Goal: Task Accomplishment & Management: Manage account settings

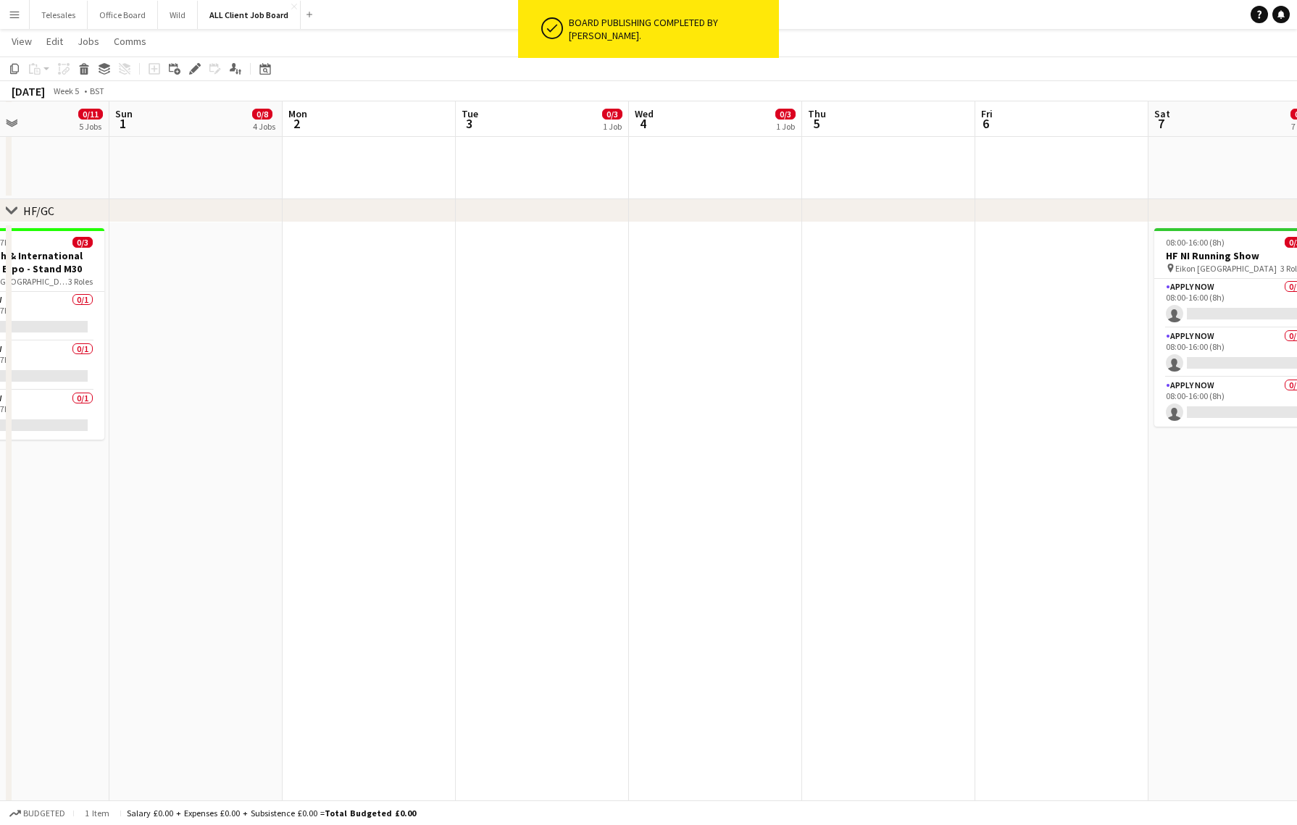
scroll to position [0, 586]
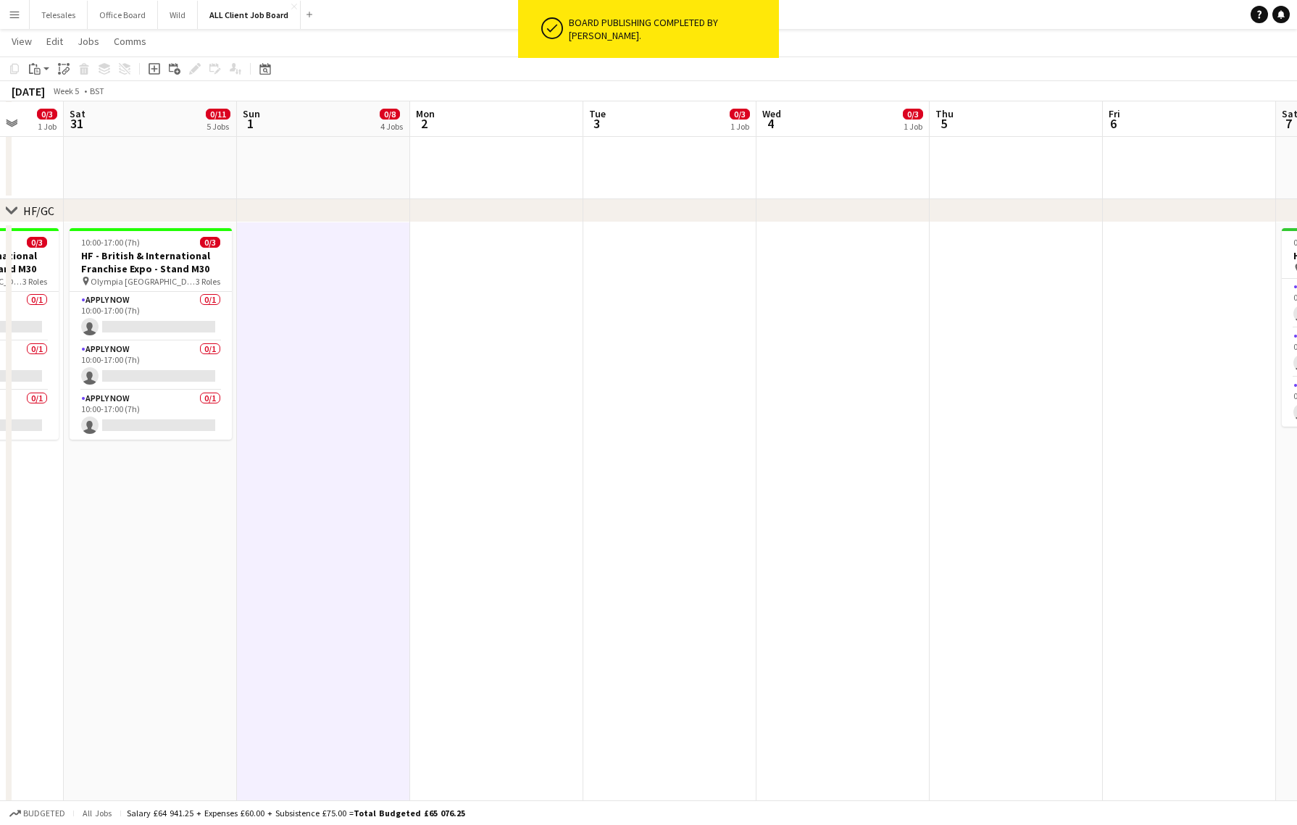
scroll to position [0, 455]
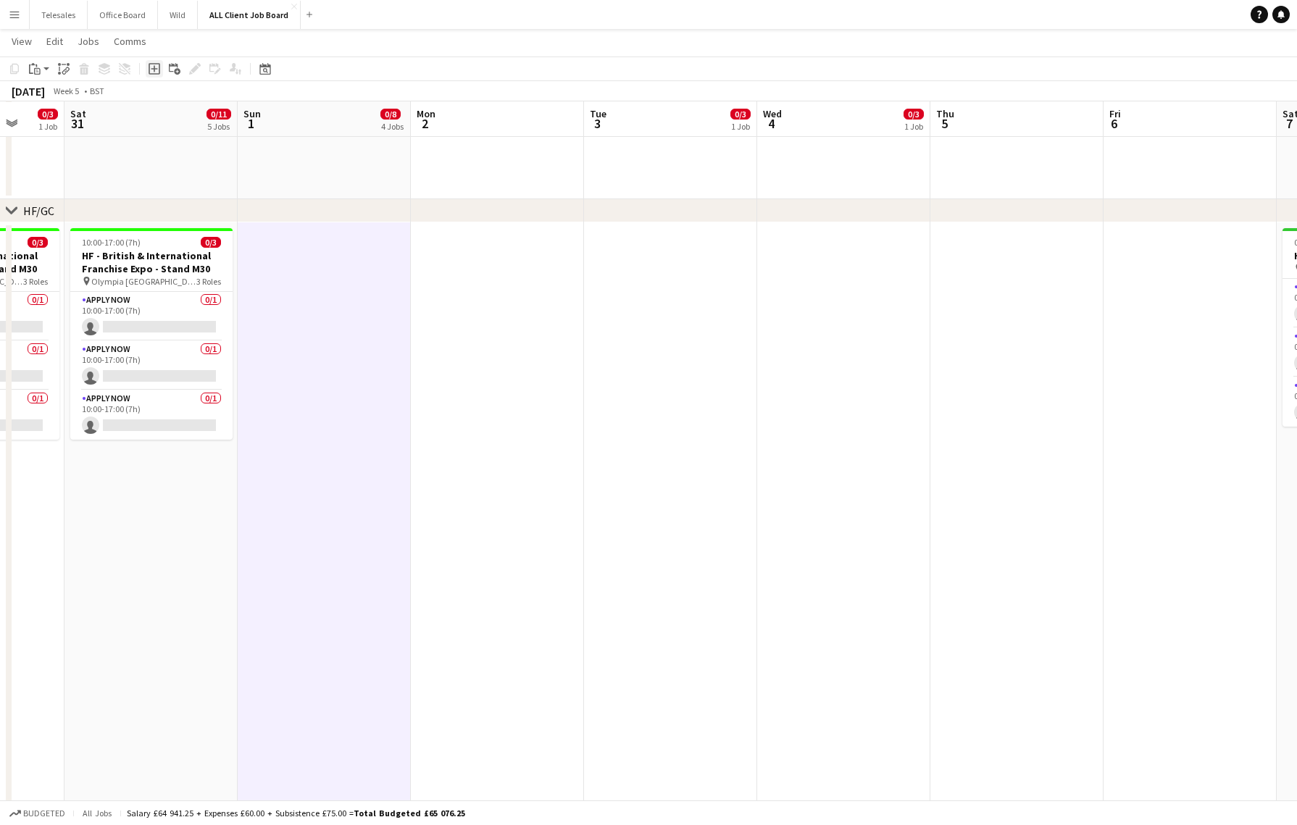
click at [151, 68] on icon "Add job" at bounding box center [155, 69] width 12 height 12
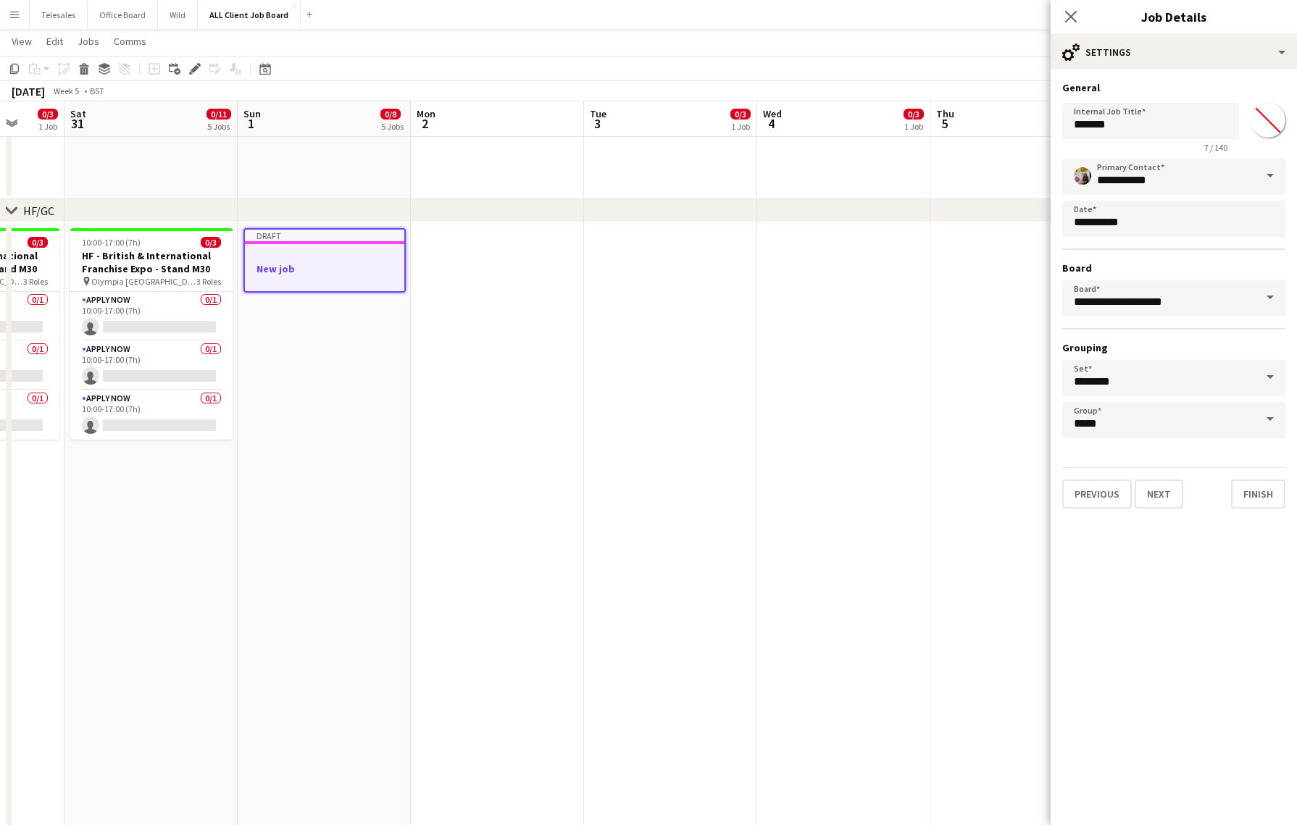
click at [313, 259] on div at bounding box center [324, 255] width 159 height 11
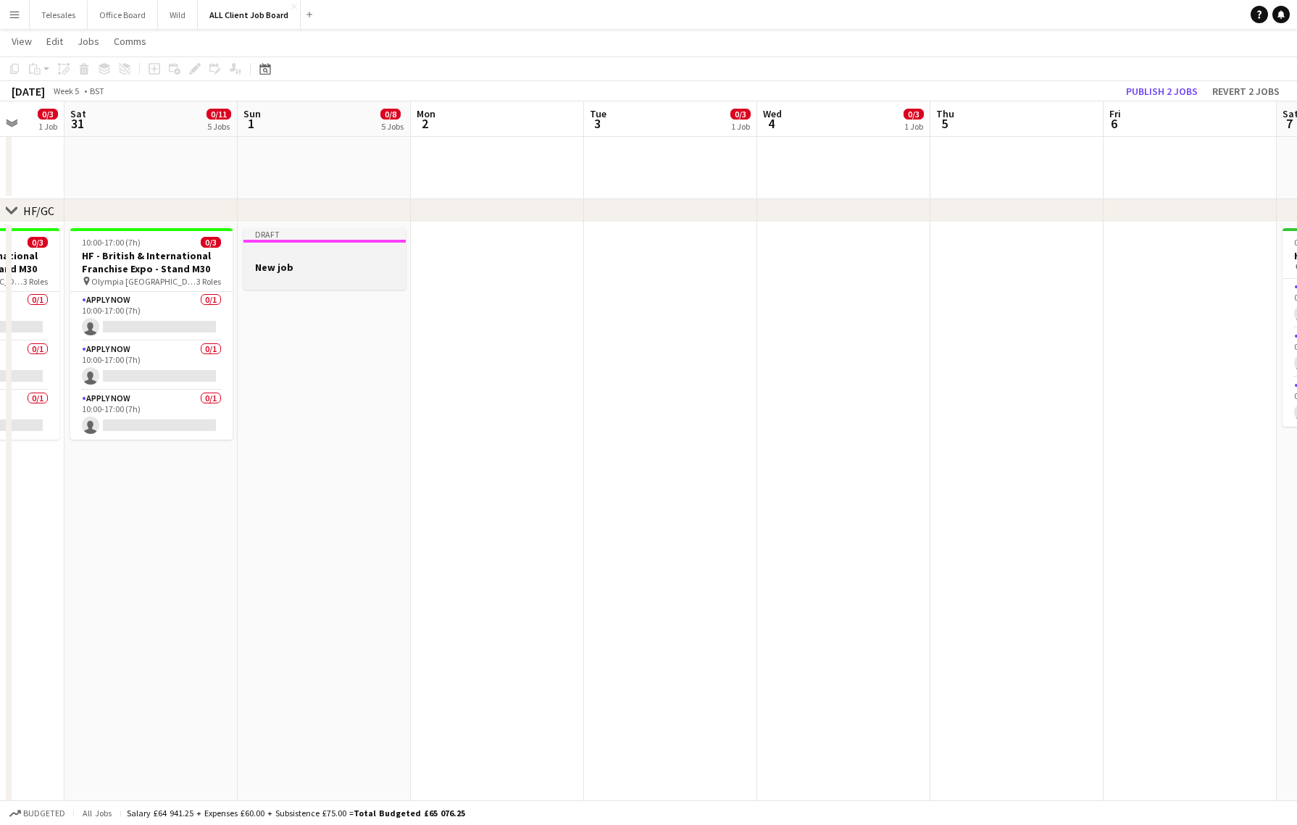
click at [316, 254] on div at bounding box center [325, 254] width 162 height 11
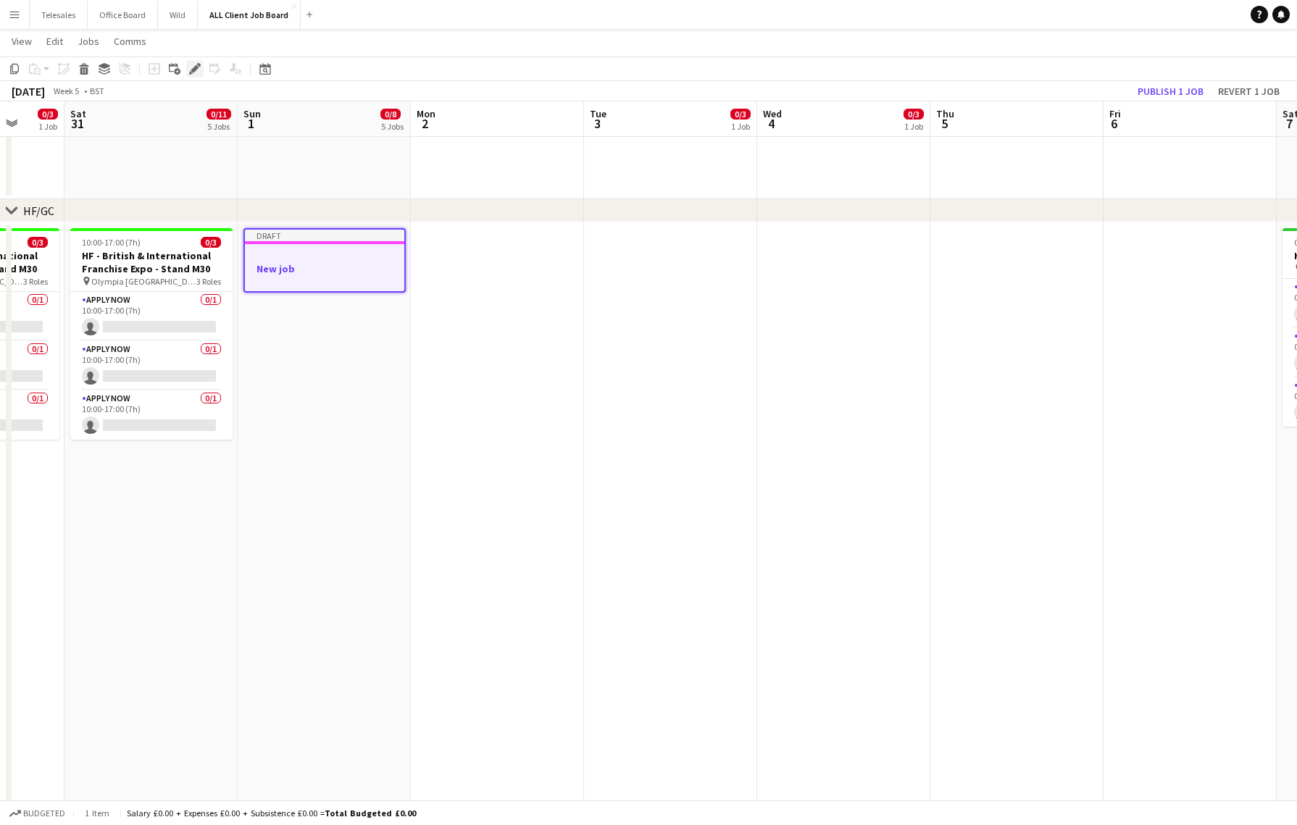
click at [194, 65] on icon "Edit" at bounding box center [195, 69] width 12 height 12
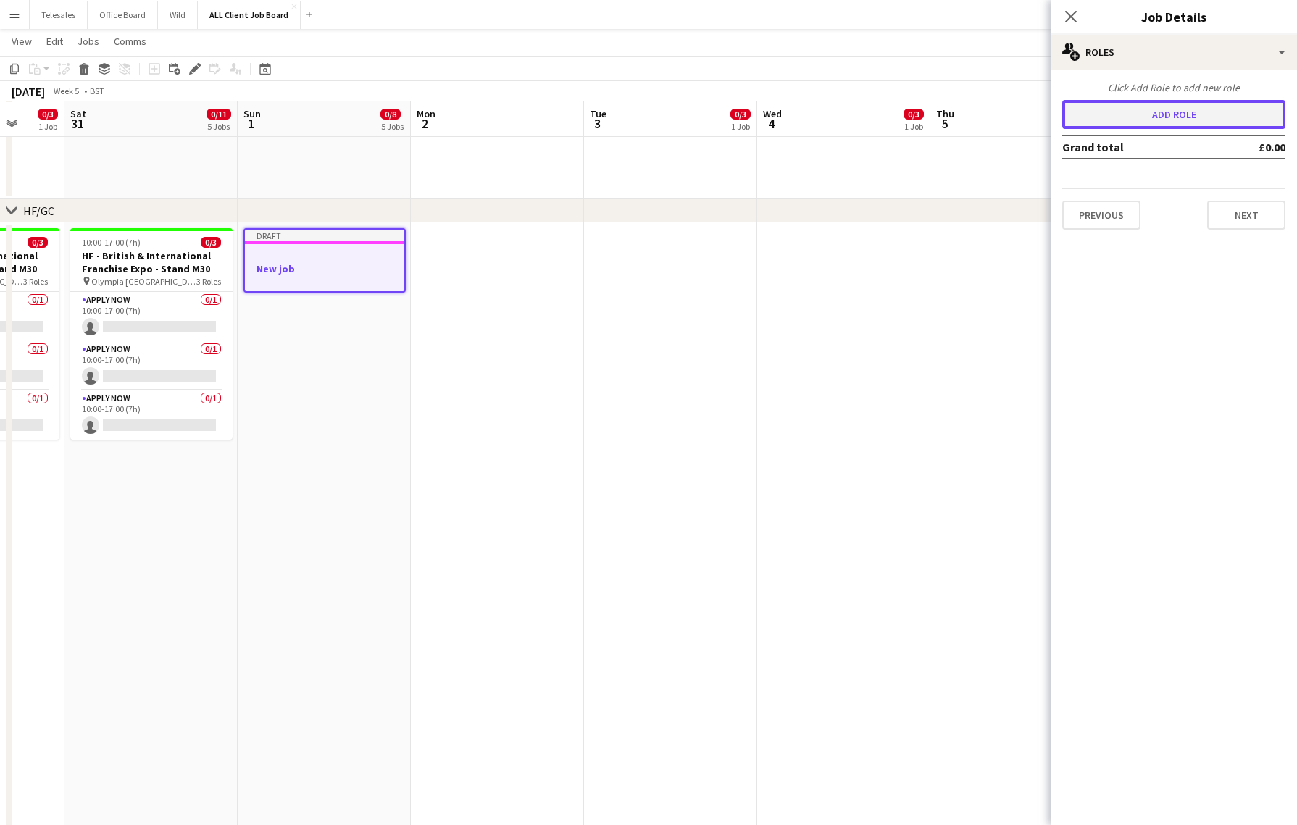
click at [1202, 109] on button "Add role" at bounding box center [1173, 114] width 223 height 29
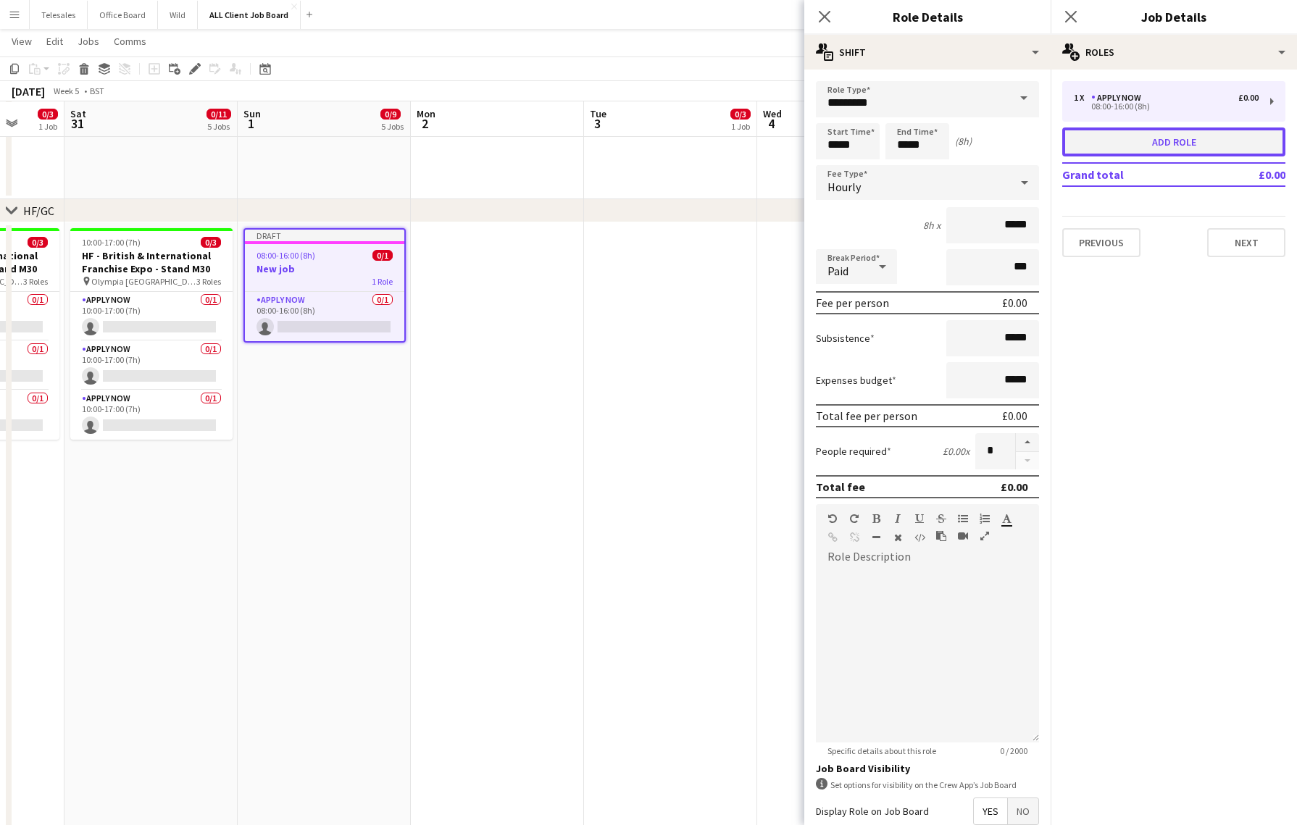
click at [1176, 138] on button "Add role" at bounding box center [1173, 142] width 223 height 29
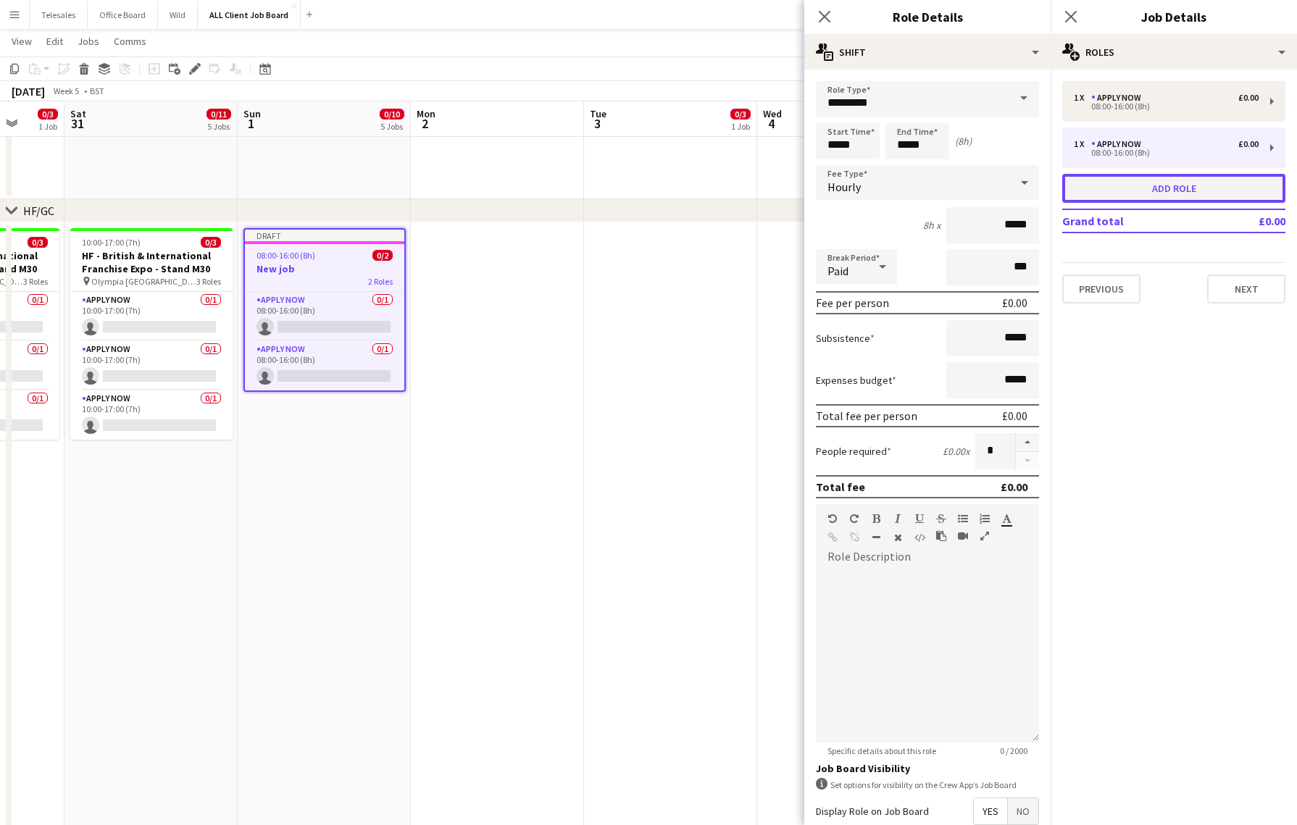
scroll to position [1339, 0]
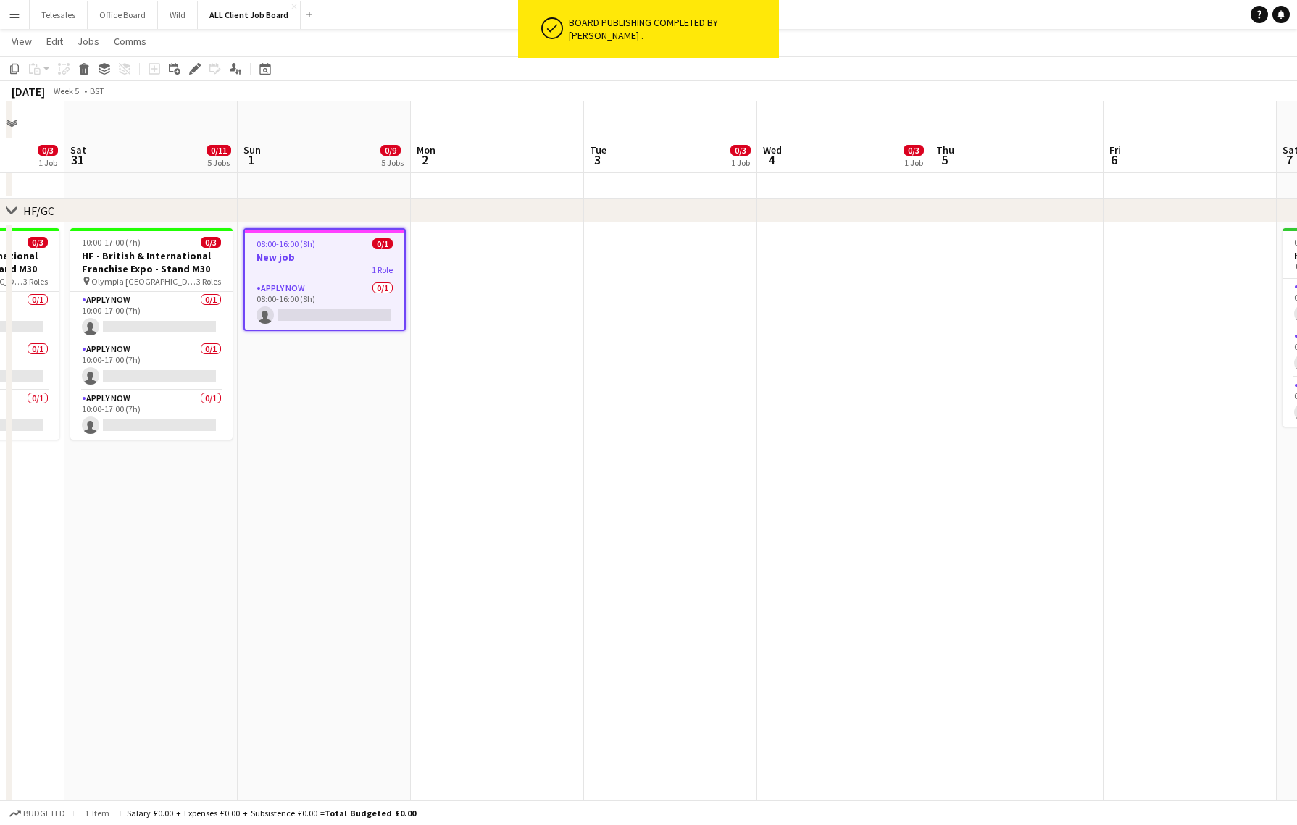
click at [341, 267] on div "1 Role" at bounding box center [324, 270] width 159 height 12
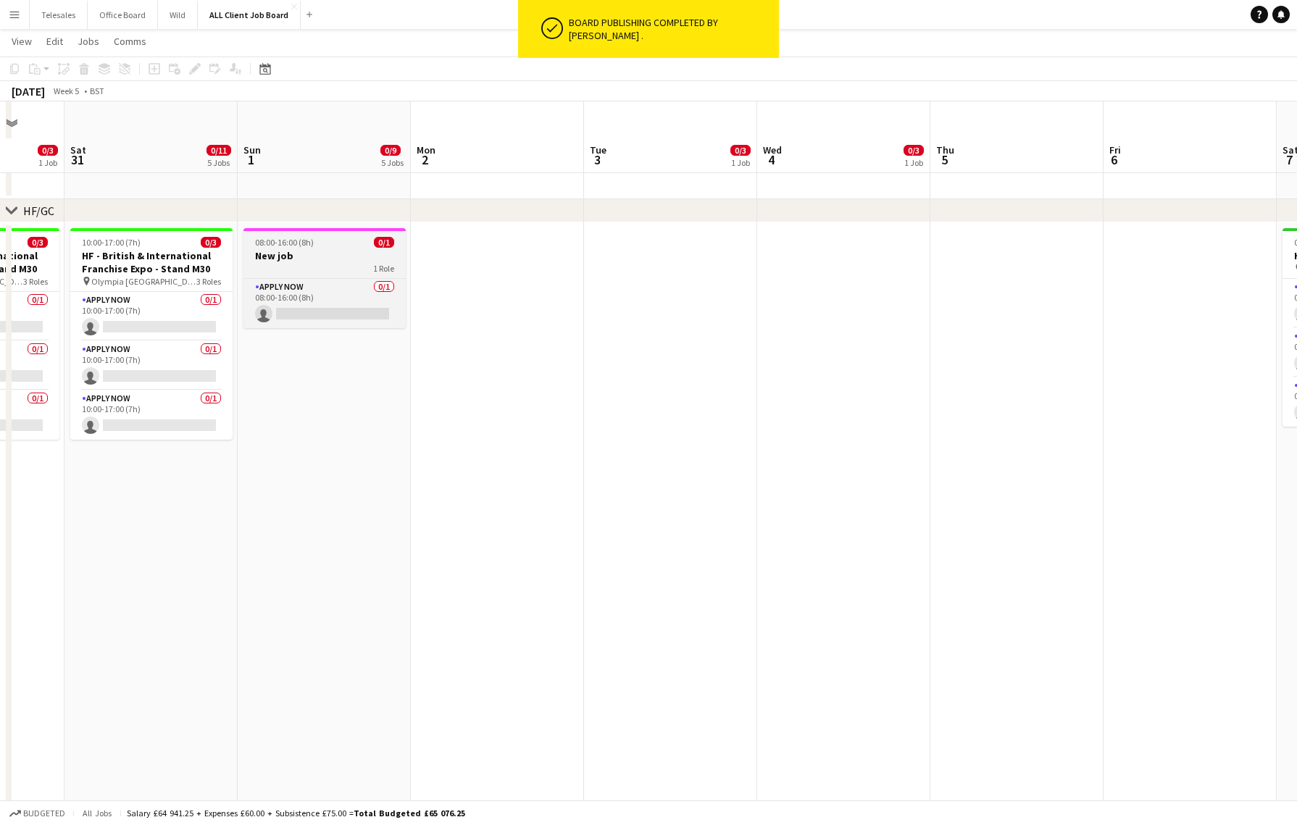
click at [294, 272] on div "1 Role" at bounding box center [325, 268] width 162 height 12
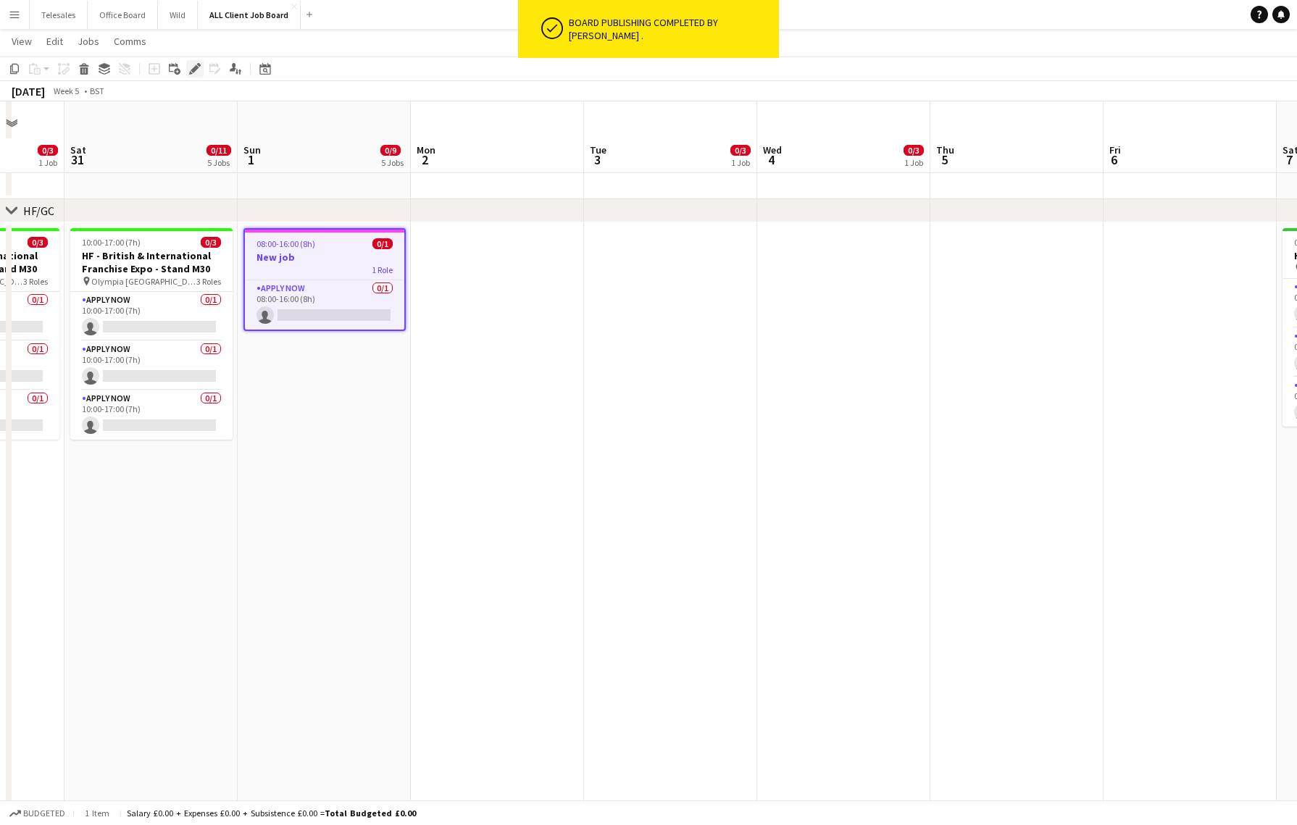
click at [193, 64] on icon "Edit" at bounding box center [195, 69] width 12 height 12
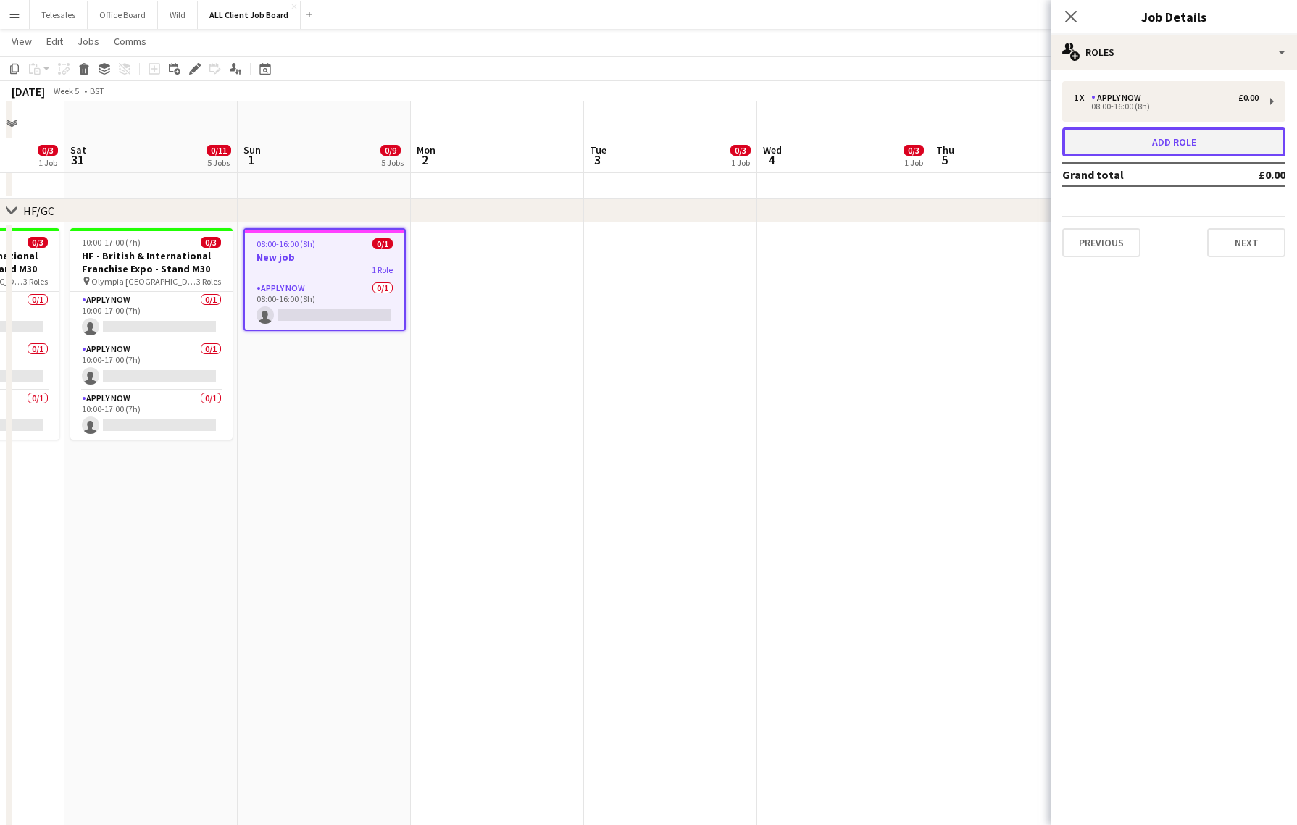
click at [1178, 133] on button "Add role" at bounding box center [1173, 142] width 223 height 29
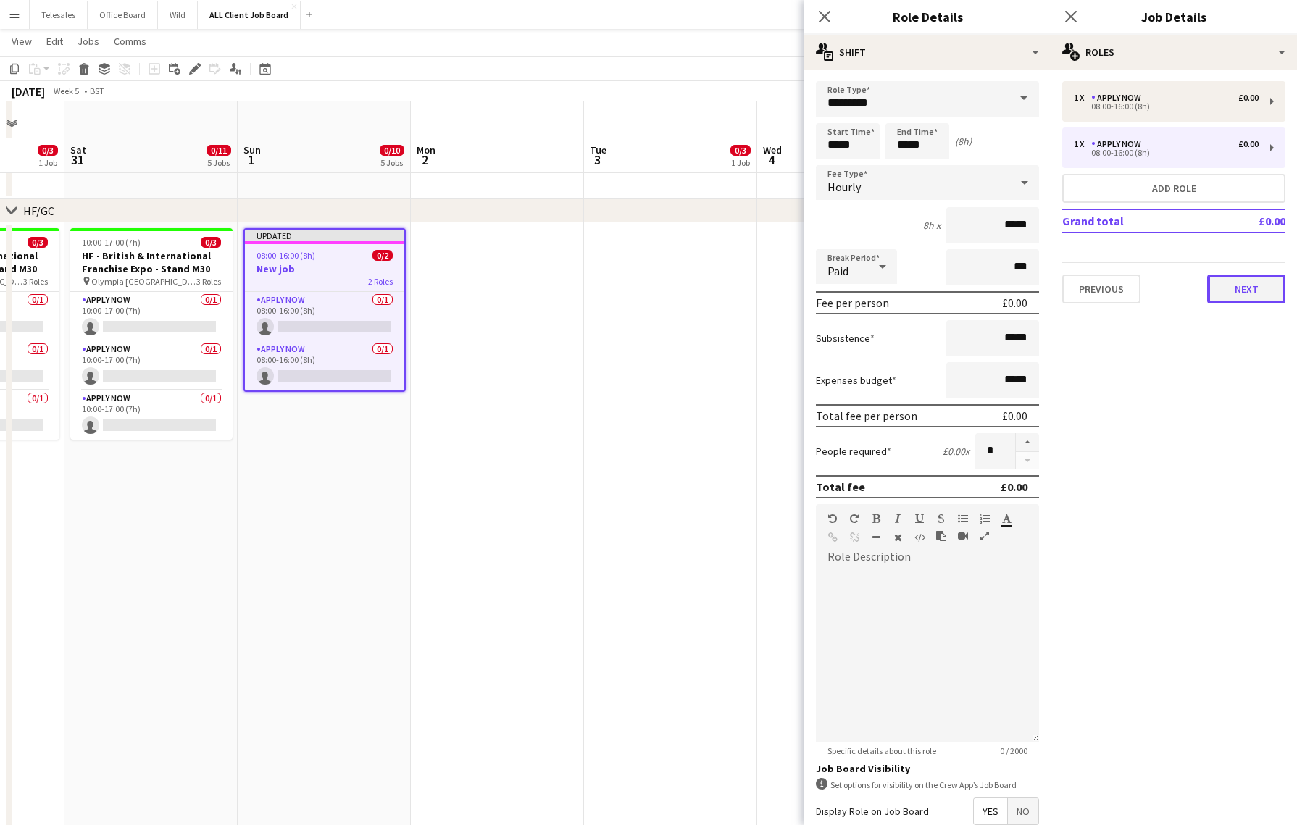
click at [1242, 290] on button "Next" at bounding box center [1246, 289] width 78 height 29
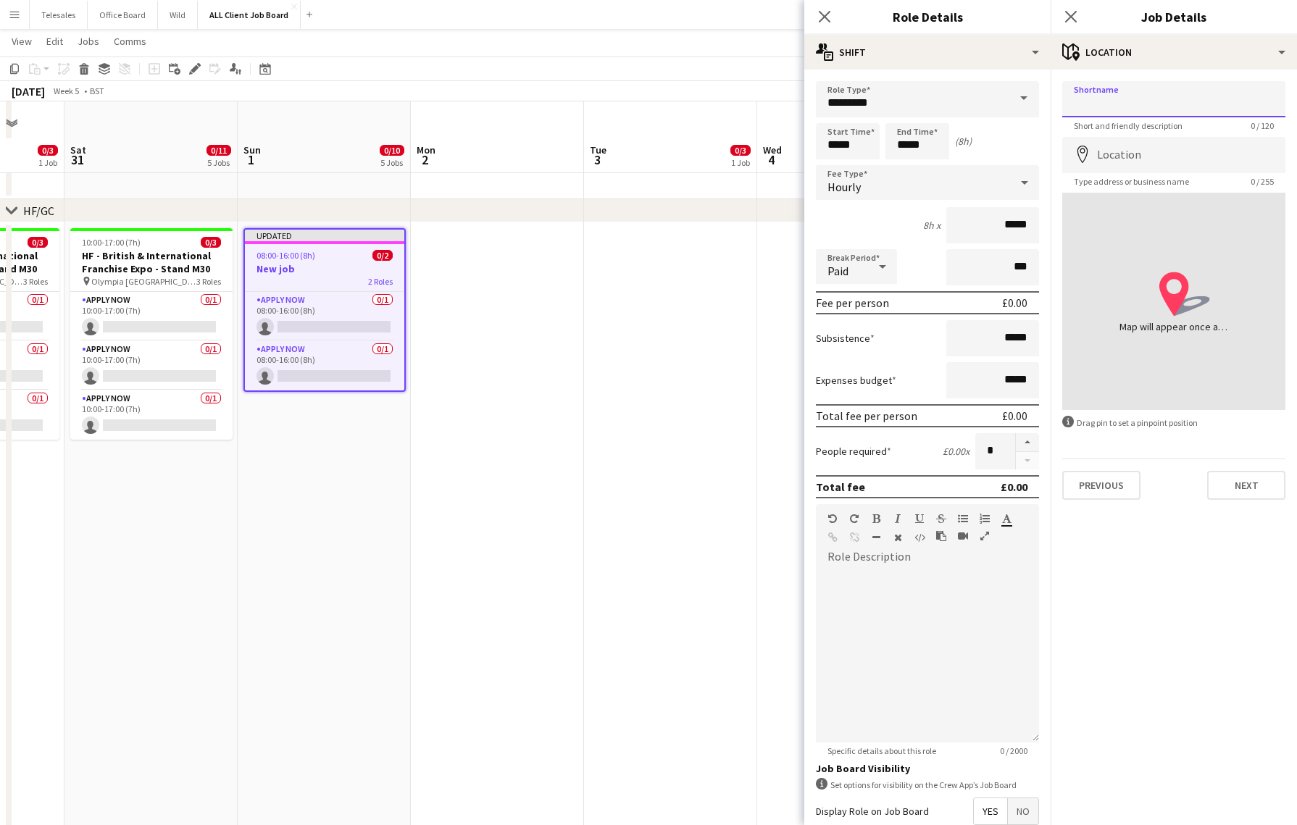
click at [1140, 104] on input "Shortname" at bounding box center [1173, 99] width 223 height 36
type input "**********"
click at [1185, 154] on input "Location" at bounding box center [1173, 155] width 223 height 36
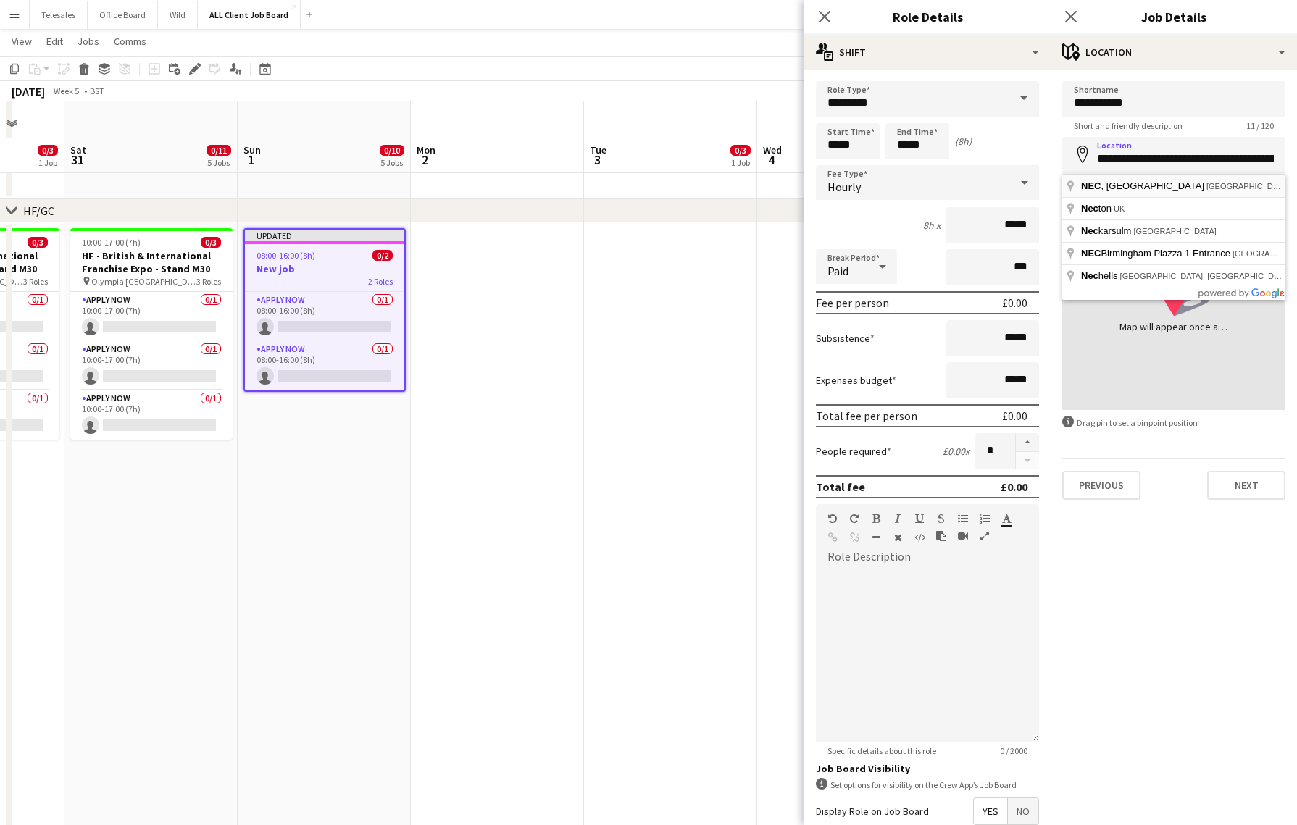
type input "**********"
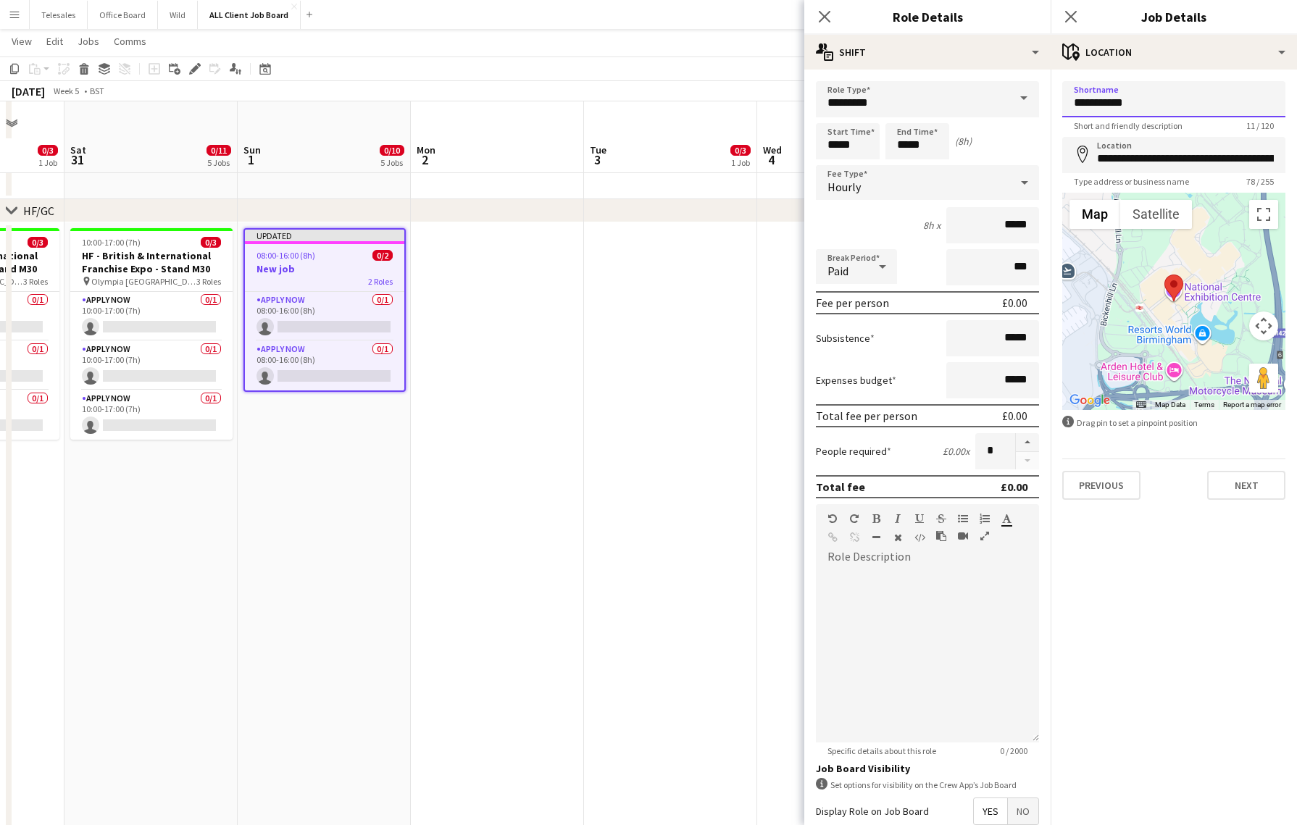
click at [1149, 107] on input "**********" at bounding box center [1173, 99] width 223 height 36
type input "*"
type input "***"
click at [1244, 485] on button "Next" at bounding box center [1246, 485] width 78 height 29
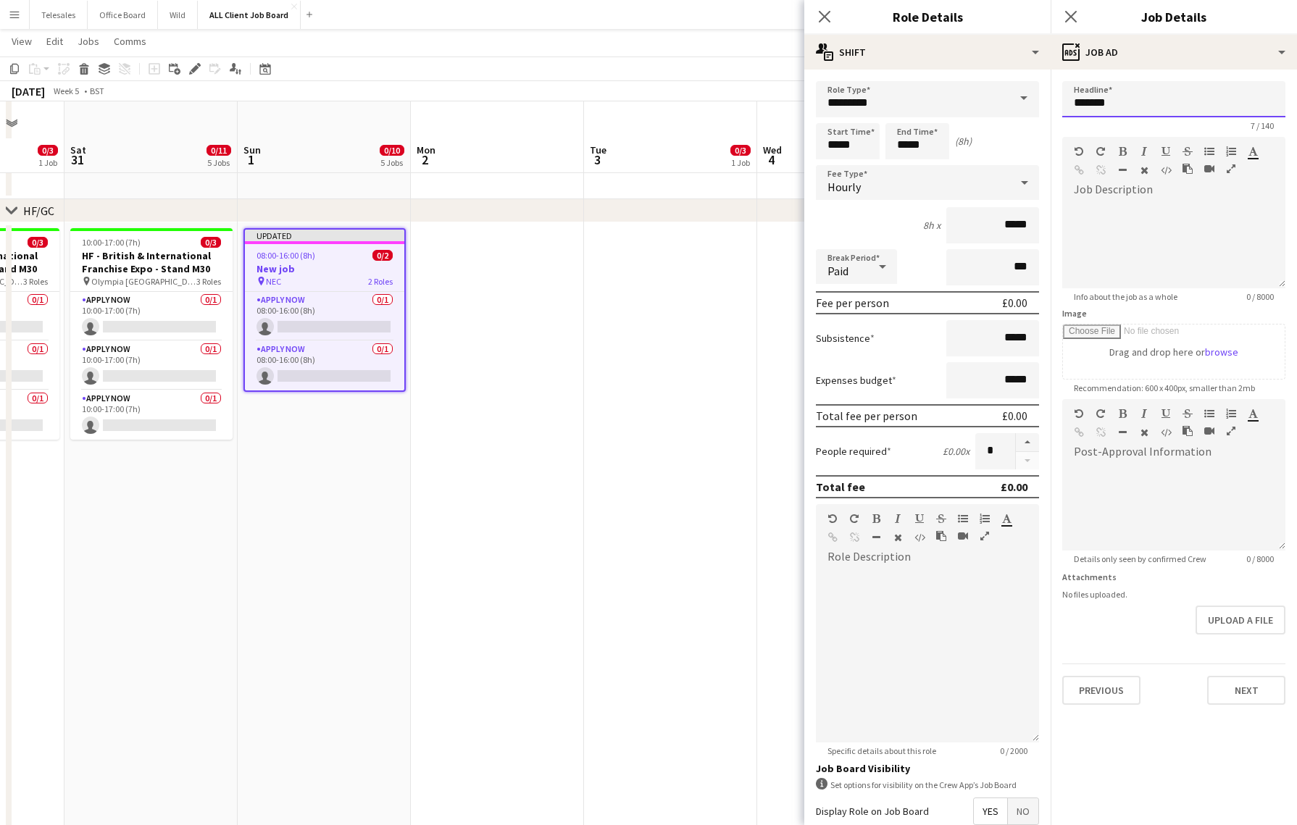
click at [1135, 100] on input "*******" at bounding box center [1173, 99] width 223 height 36
type input "**********"
click at [1244, 695] on button "Next" at bounding box center [1246, 690] width 78 height 29
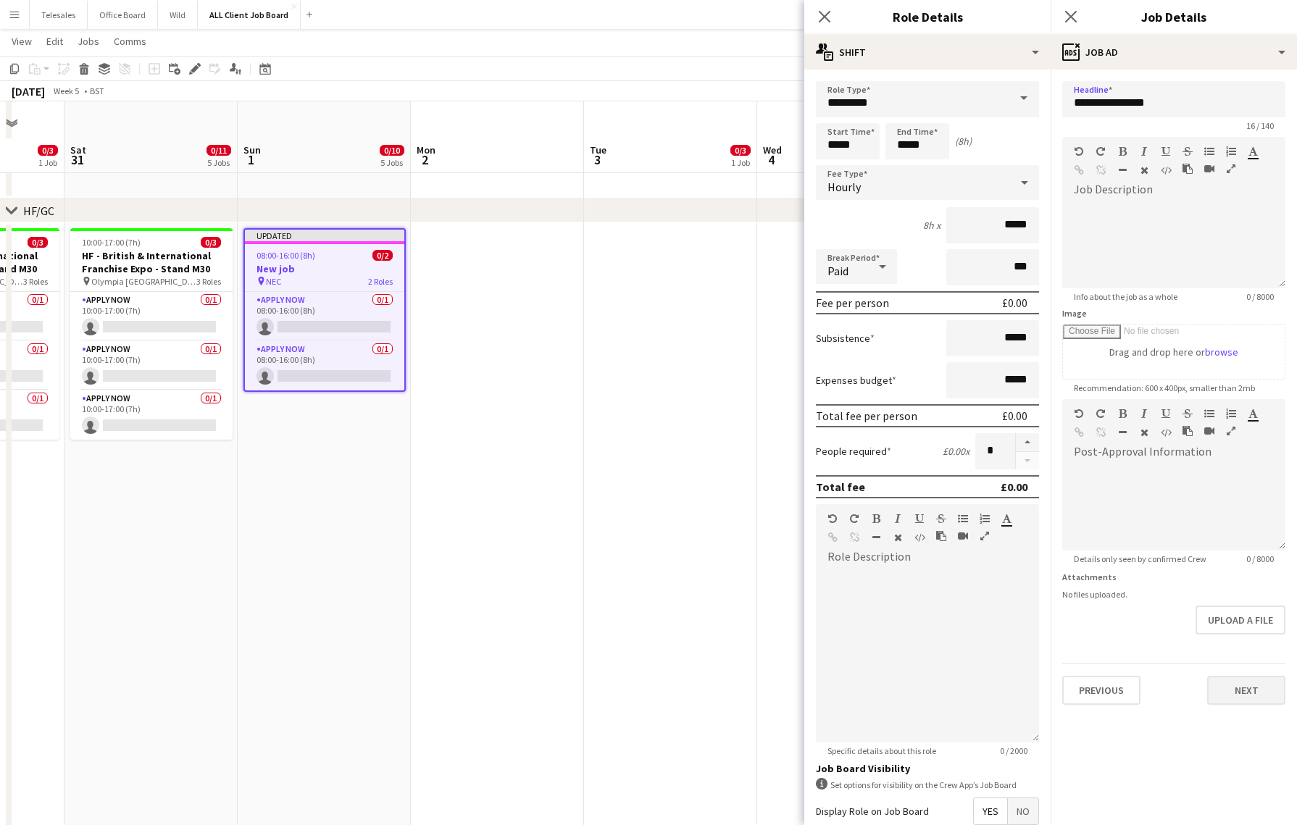
type input "*******"
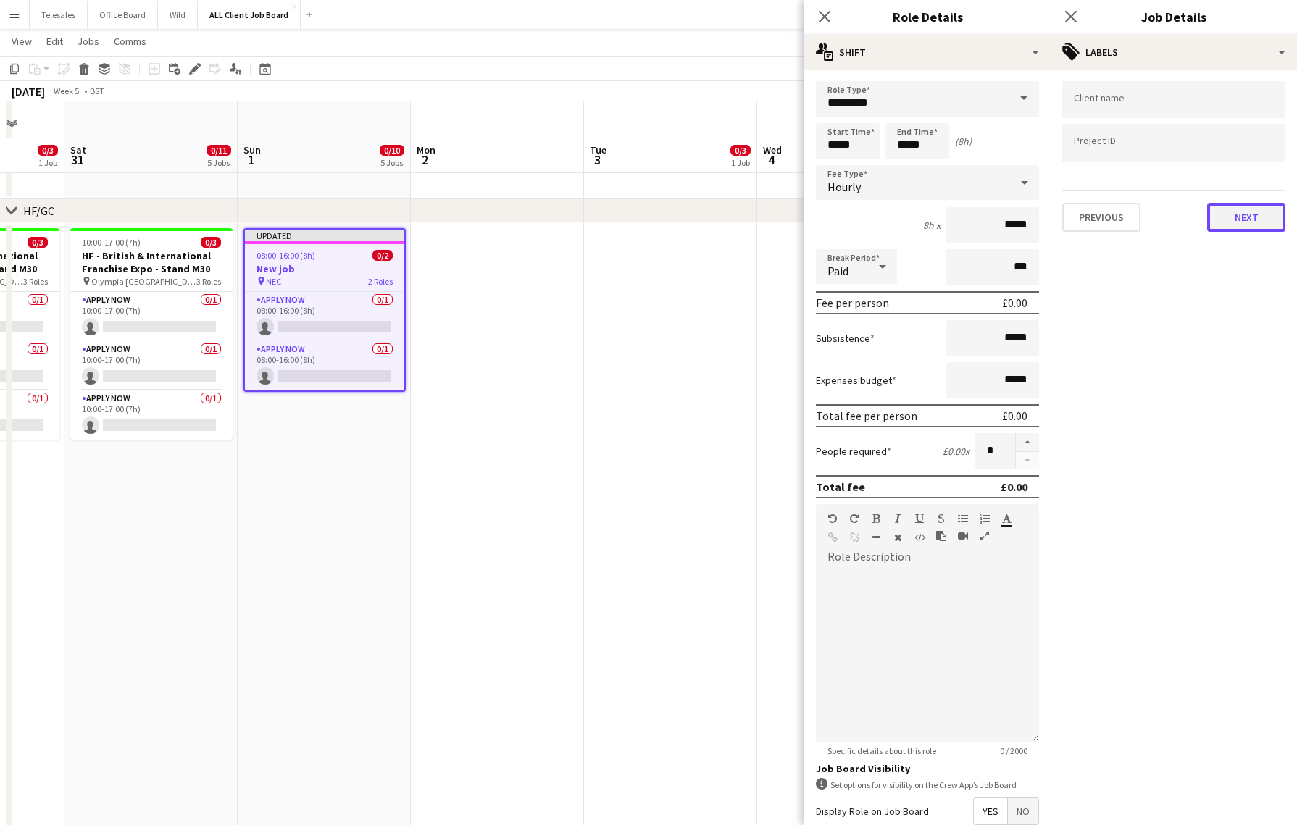
click at [1251, 225] on button "Next" at bounding box center [1246, 217] width 78 height 29
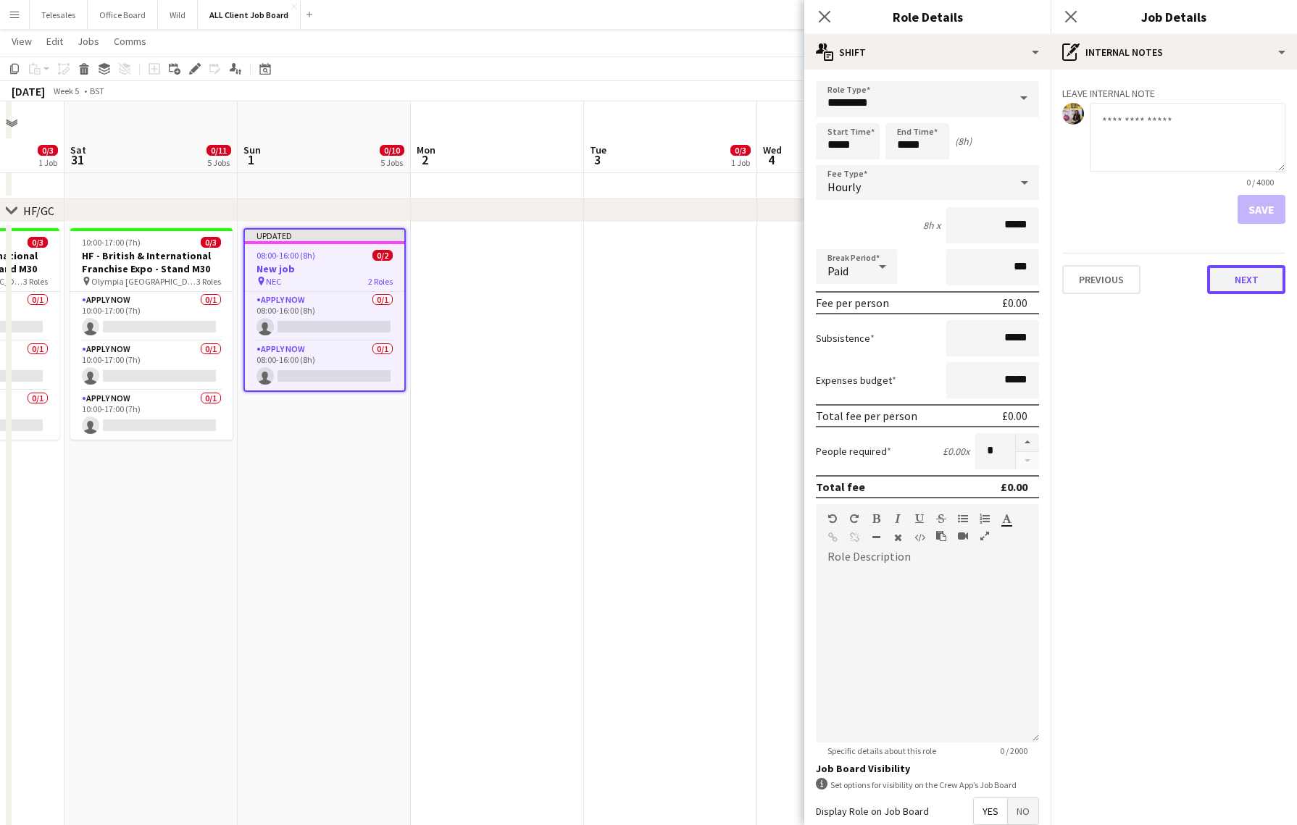
click at [1254, 285] on button "Next" at bounding box center [1246, 279] width 78 height 29
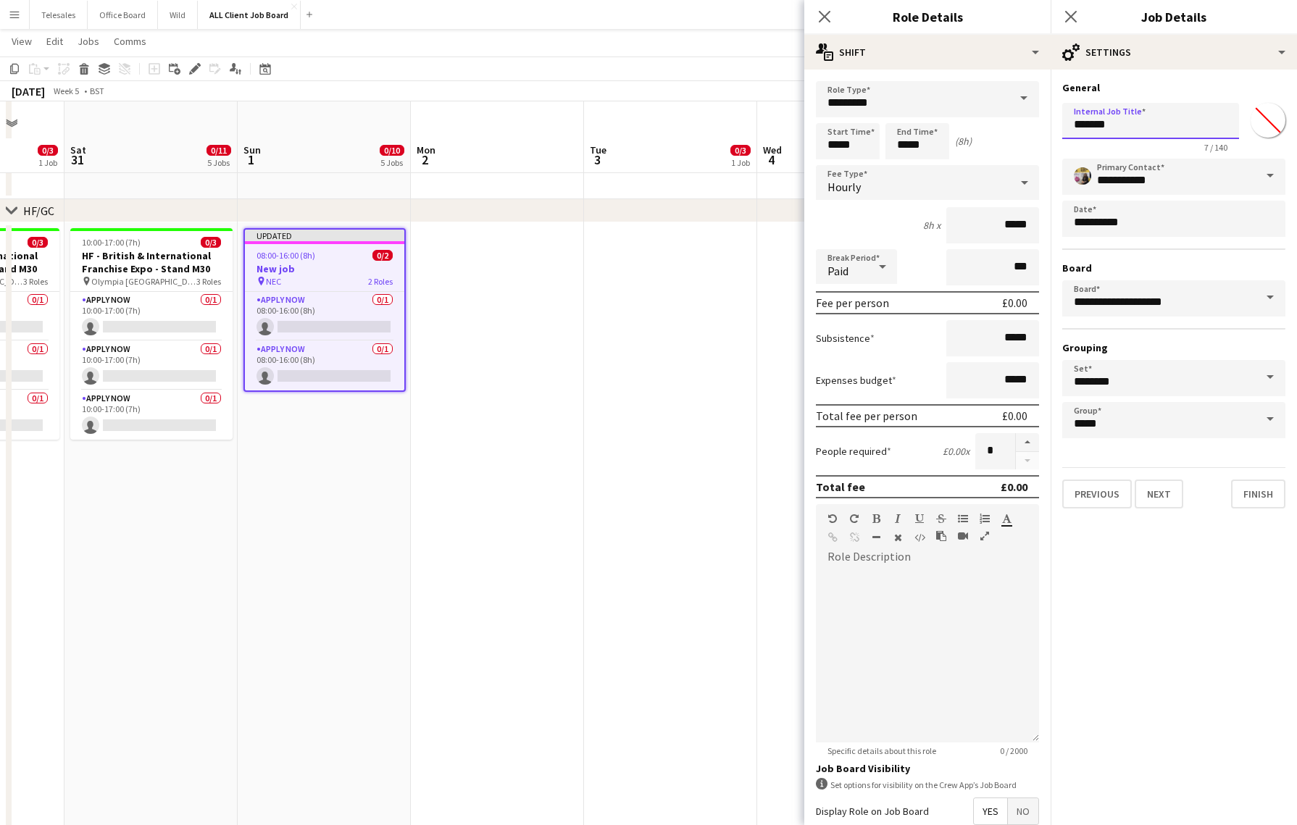
click at [1139, 127] on input "*******" at bounding box center [1150, 121] width 177 height 36
type input "*"
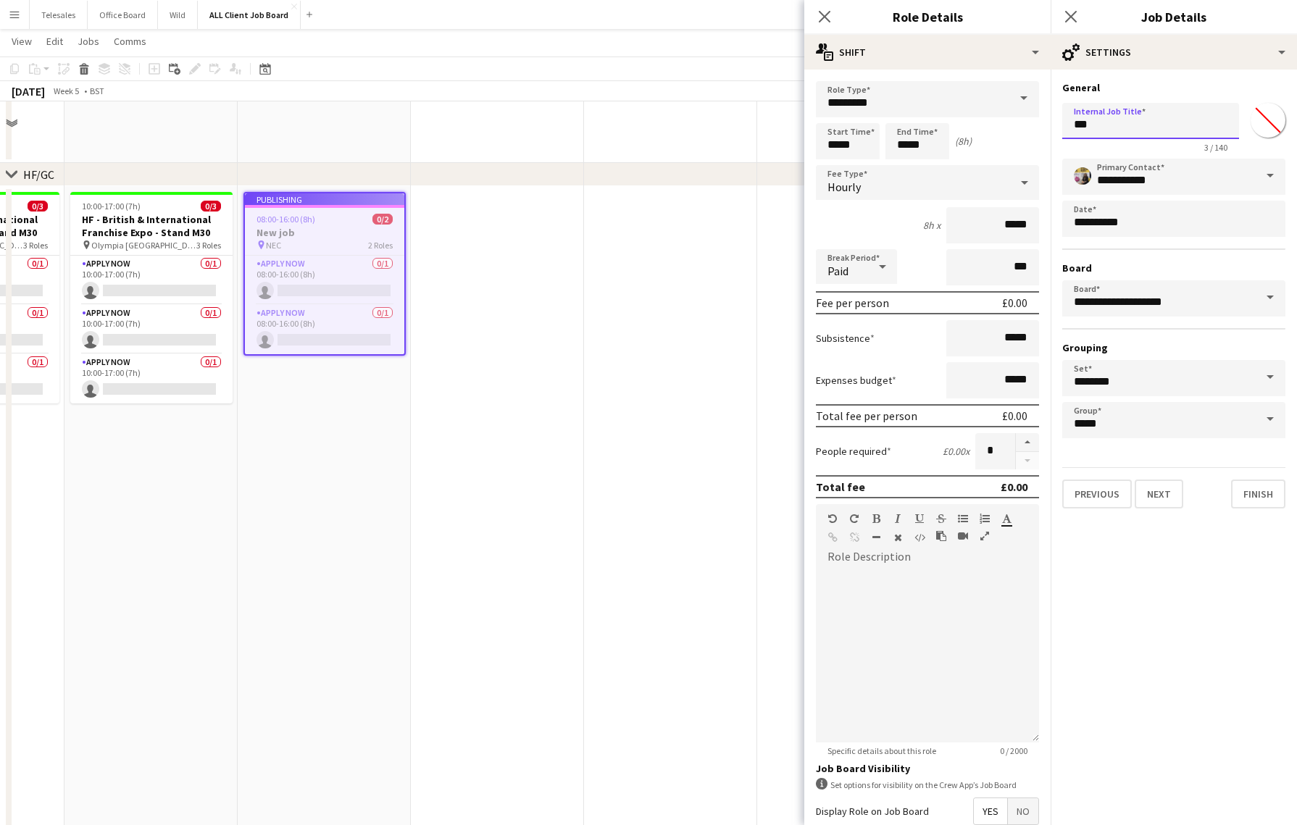
scroll to position [1303, 0]
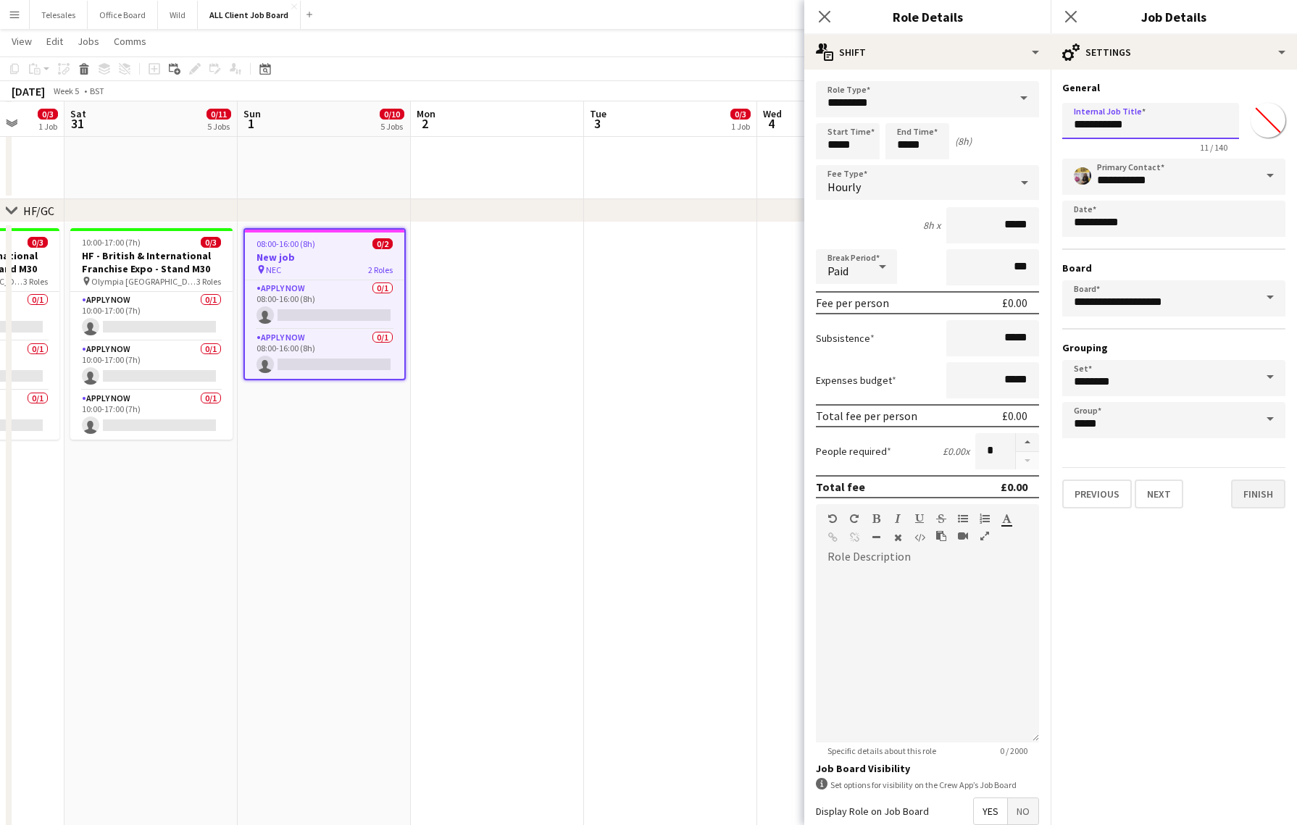
type input "**********"
click at [1259, 496] on button "Finish" at bounding box center [1258, 494] width 54 height 29
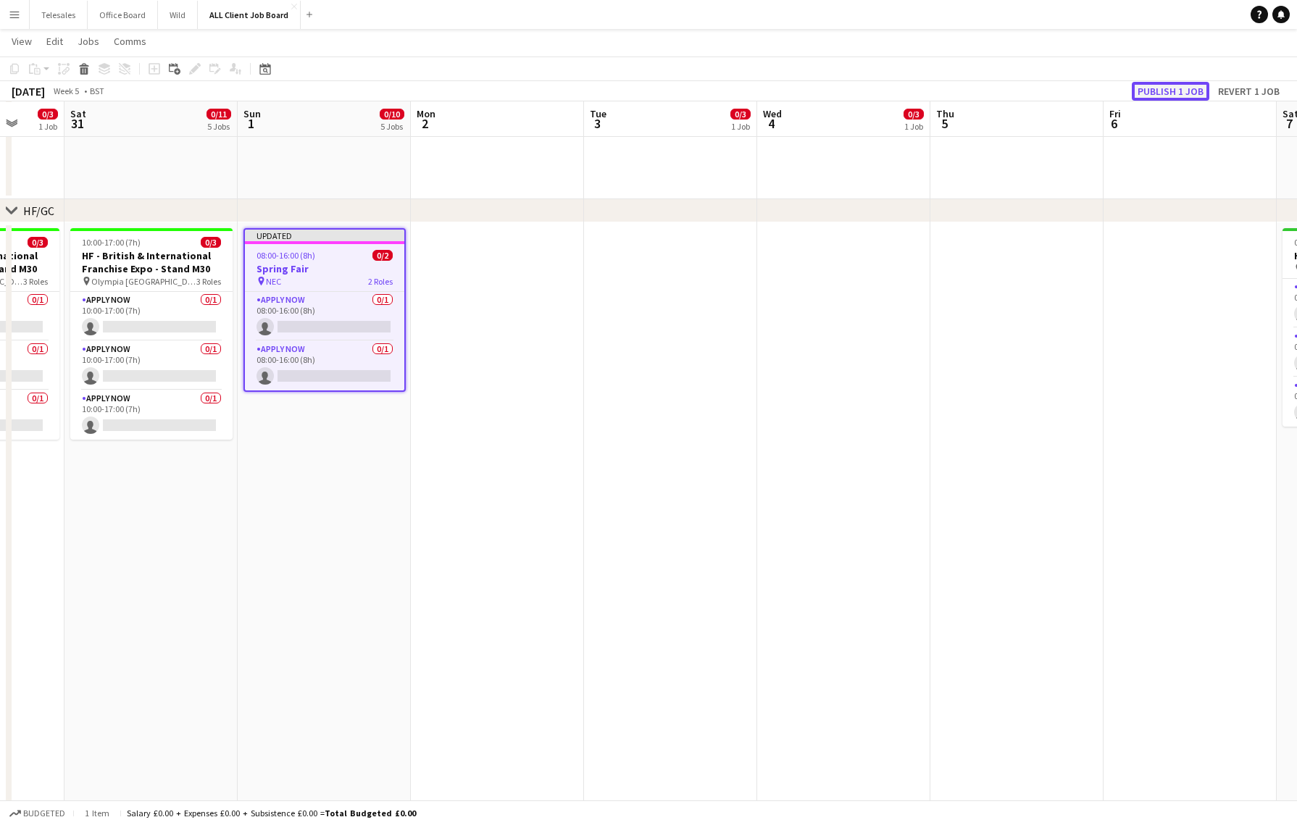
click at [1165, 89] on button "Publish 1 job" at bounding box center [1171, 91] width 78 height 19
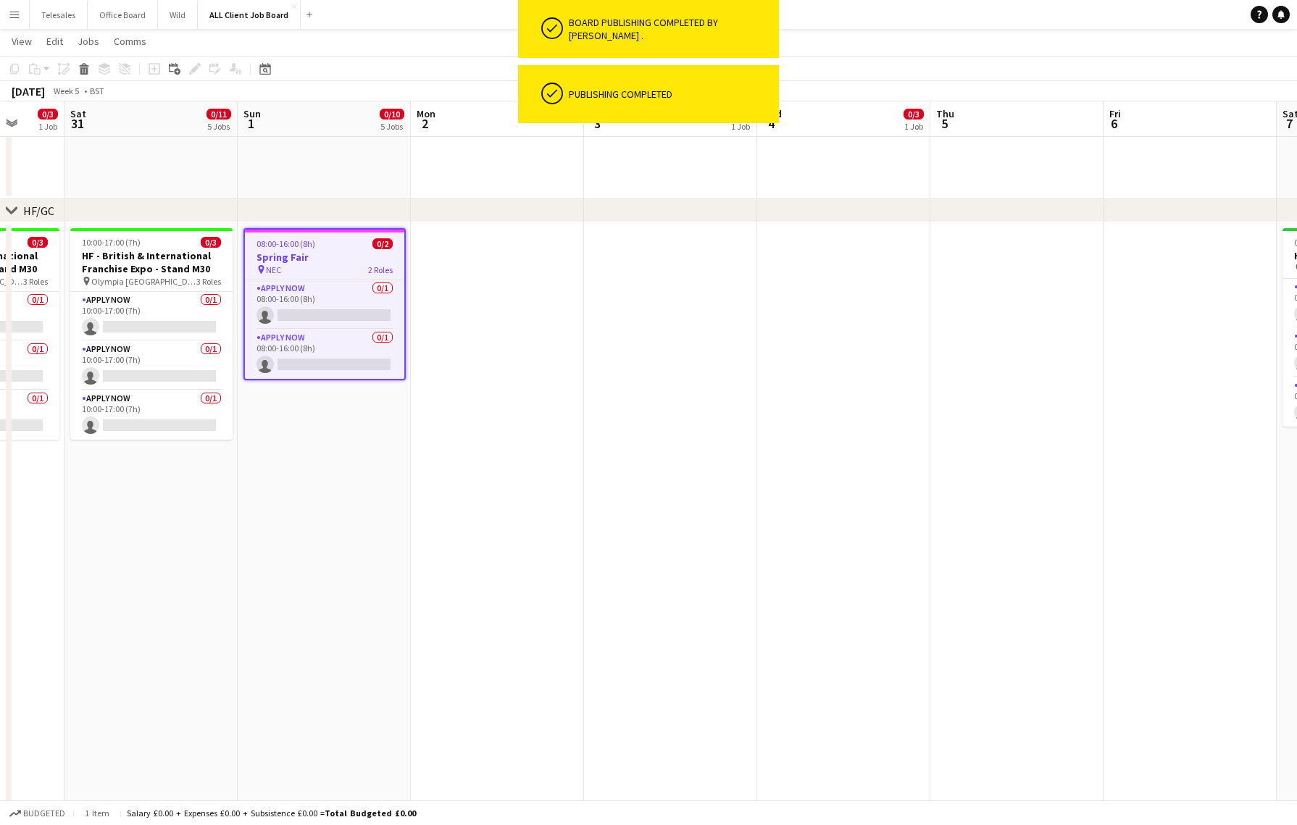
click at [311, 258] on h3 "Spring Fair" at bounding box center [324, 257] width 159 height 13
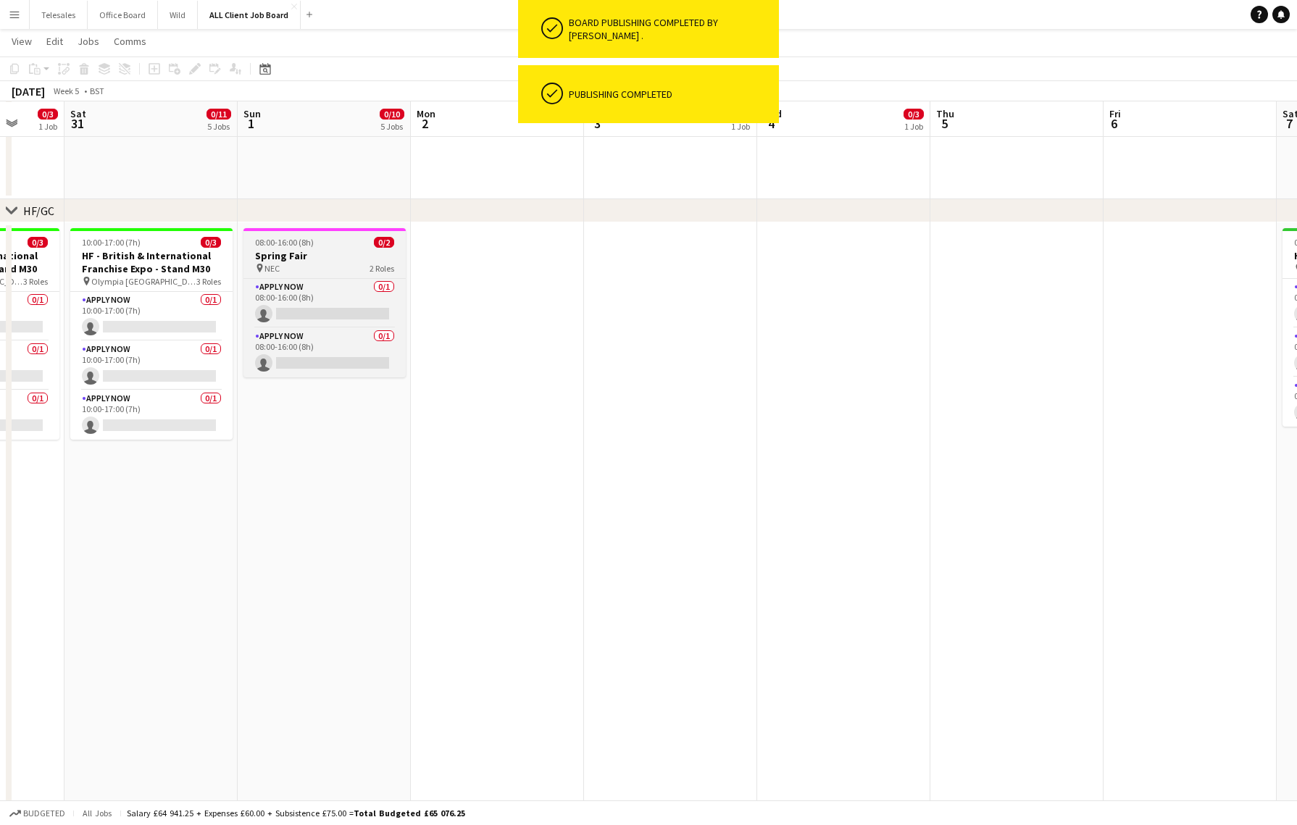
click at [272, 274] on app-job-card "08:00-16:00 (8h) 0/2 Spring Fair pin NEC 2 Roles APPLY NOW 0/1 08:00-16:00 (8h)…" at bounding box center [325, 302] width 162 height 149
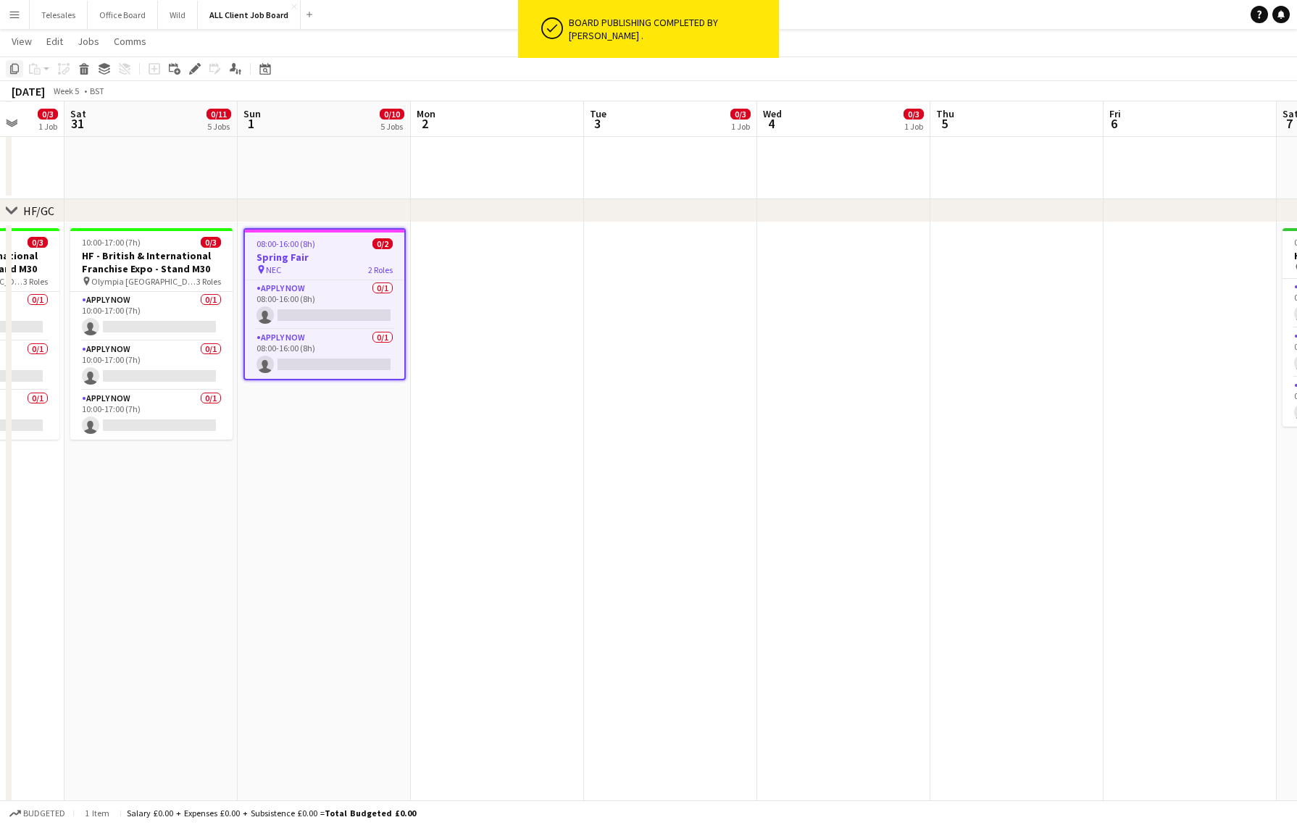
click at [12, 70] on icon at bounding box center [14, 69] width 9 height 10
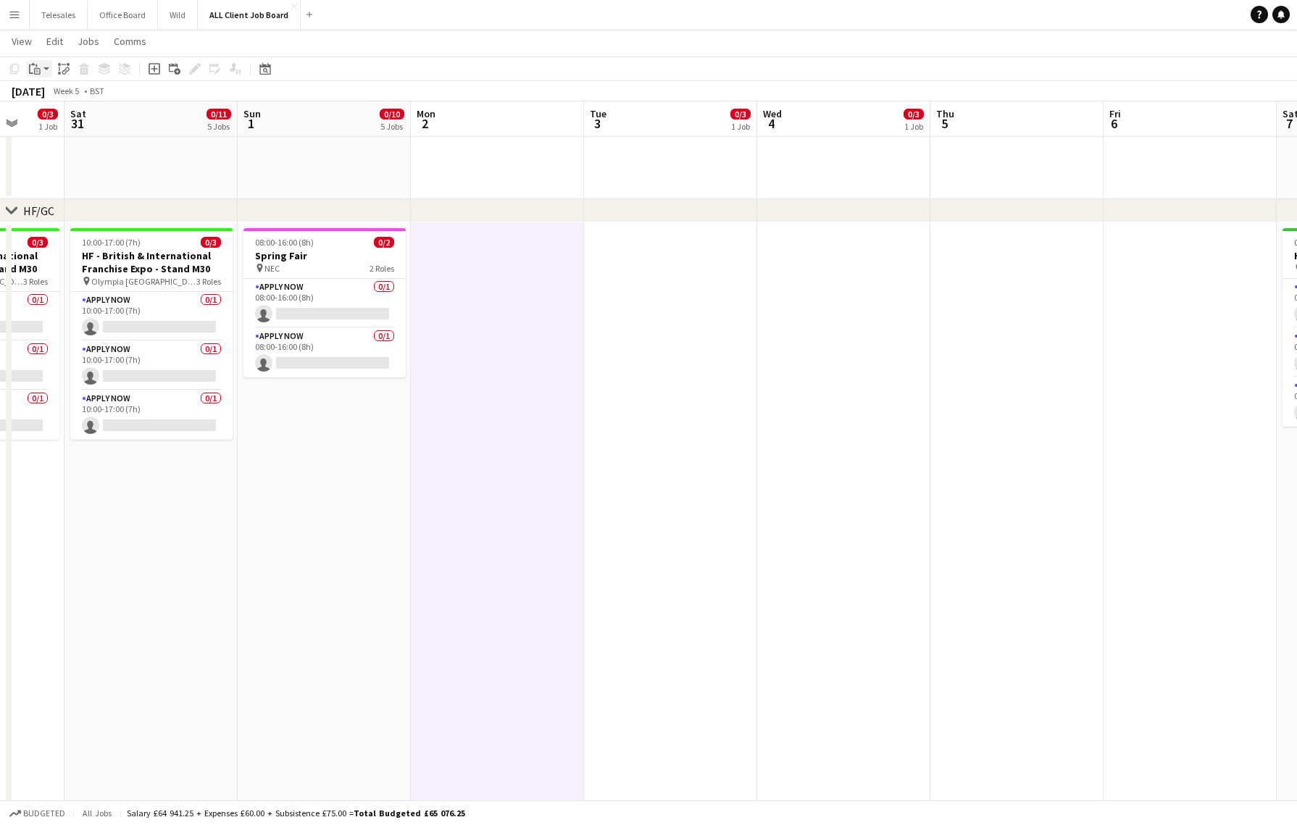
click at [34, 63] on icon "Paste" at bounding box center [35, 69] width 12 height 12
click at [71, 125] on link "Paste with crew Command Shift V" at bounding box center [95, 121] width 115 height 13
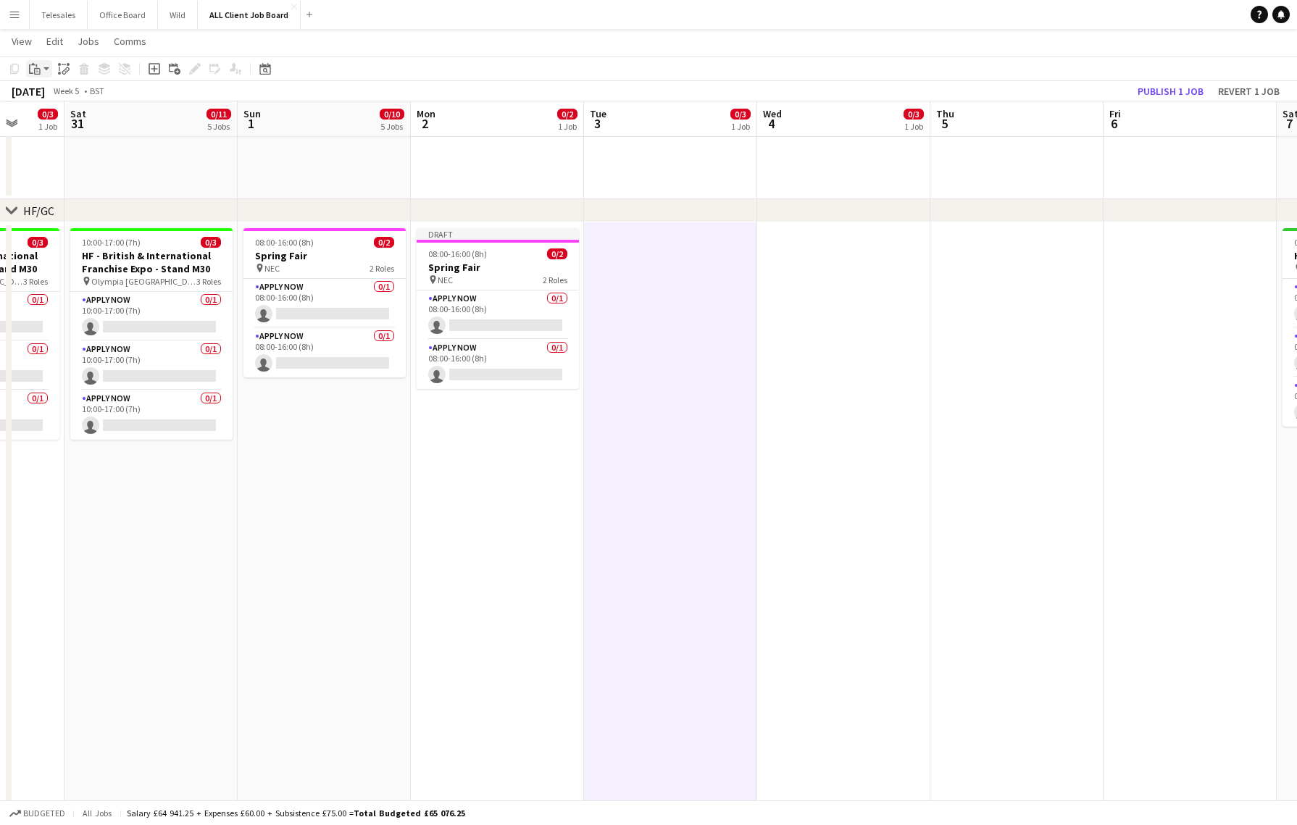
click at [36, 66] on icon "Paste" at bounding box center [35, 69] width 12 height 12
click at [71, 125] on link "Paste with crew Command Shift V" at bounding box center [95, 121] width 115 height 13
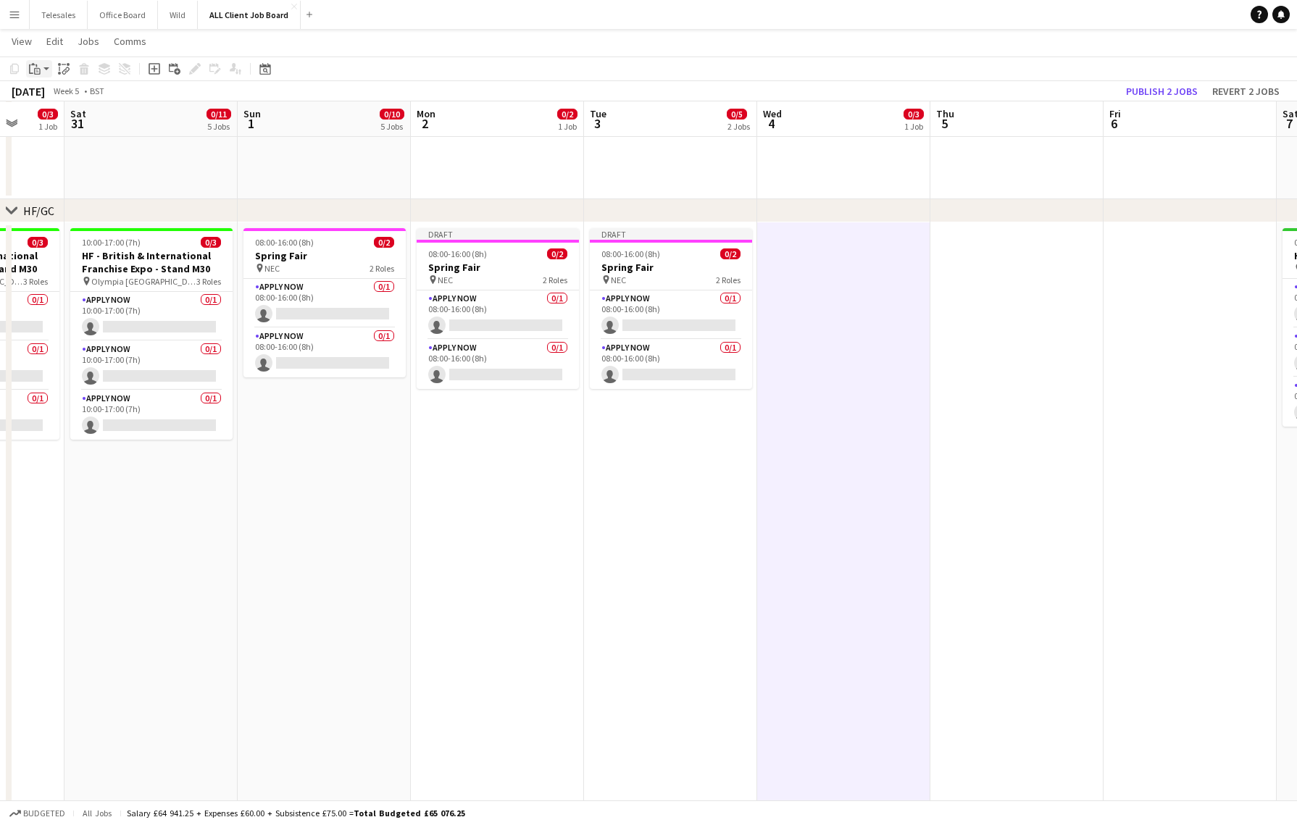
click at [33, 70] on icon "Paste" at bounding box center [35, 69] width 12 height 12
click at [59, 112] on div "Paste Command V Paste with crew Command Shift V" at bounding box center [96, 108] width 138 height 61
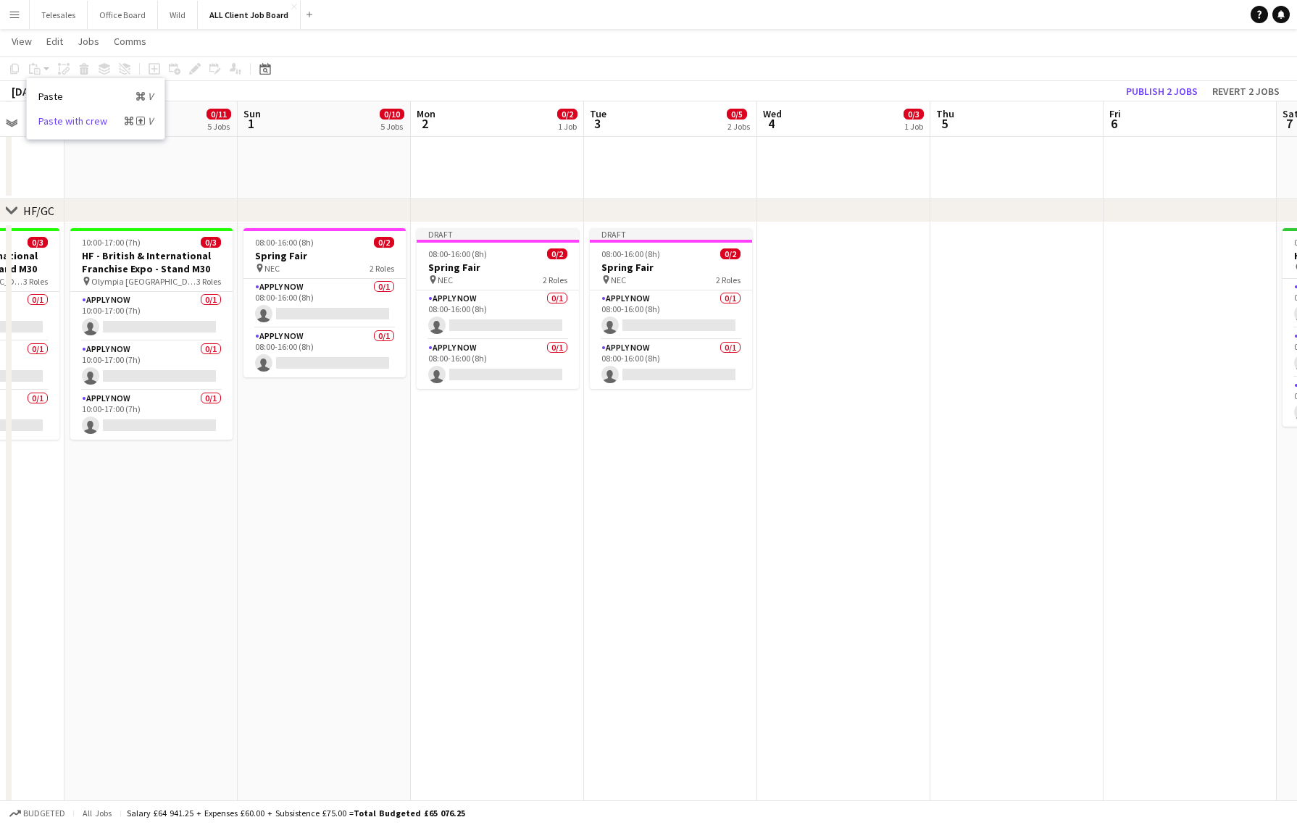
click at [60, 122] on link "Paste with crew Command Shift V" at bounding box center [95, 121] width 115 height 13
click at [1158, 91] on button "Publish 2 jobs" at bounding box center [1161, 91] width 83 height 19
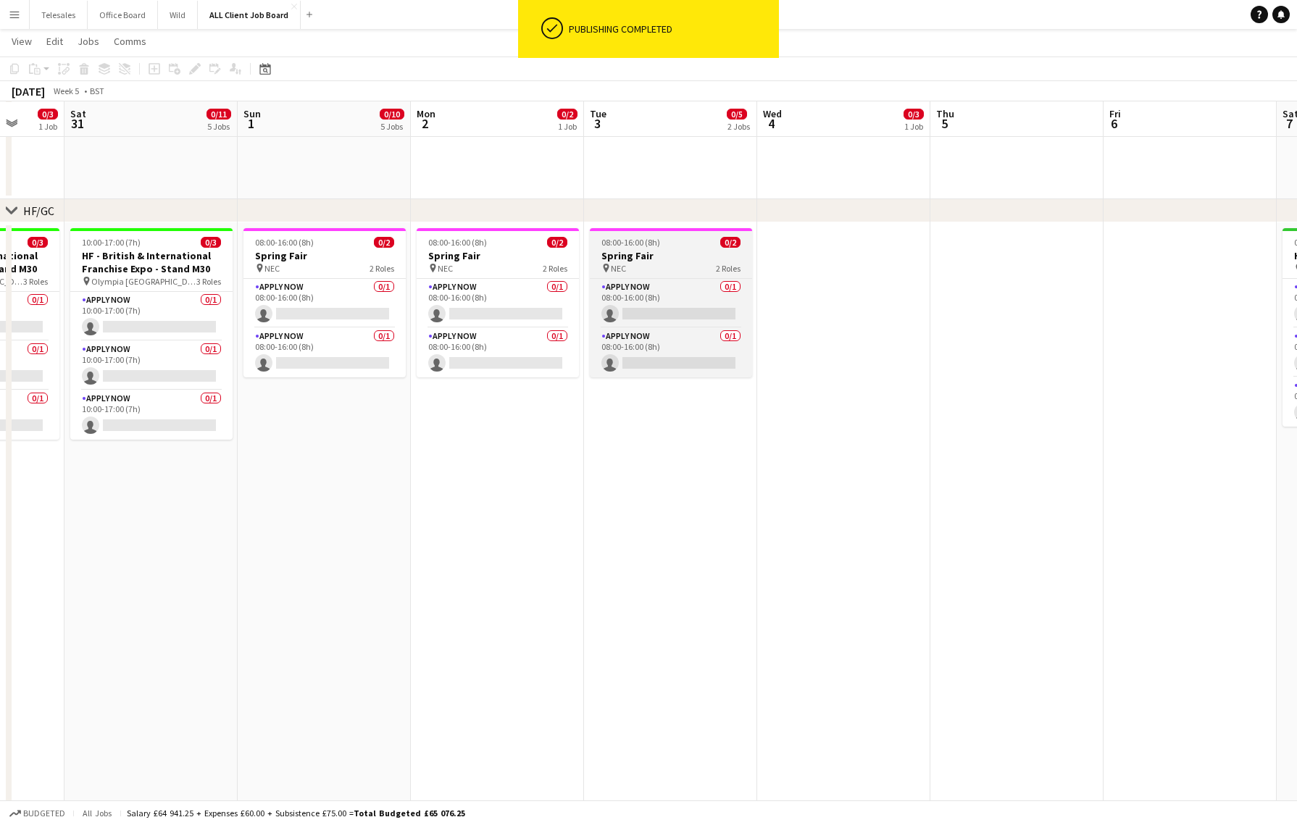
click at [644, 251] on h3 "Spring Fair" at bounding box center [671, 255] width 162 height 13
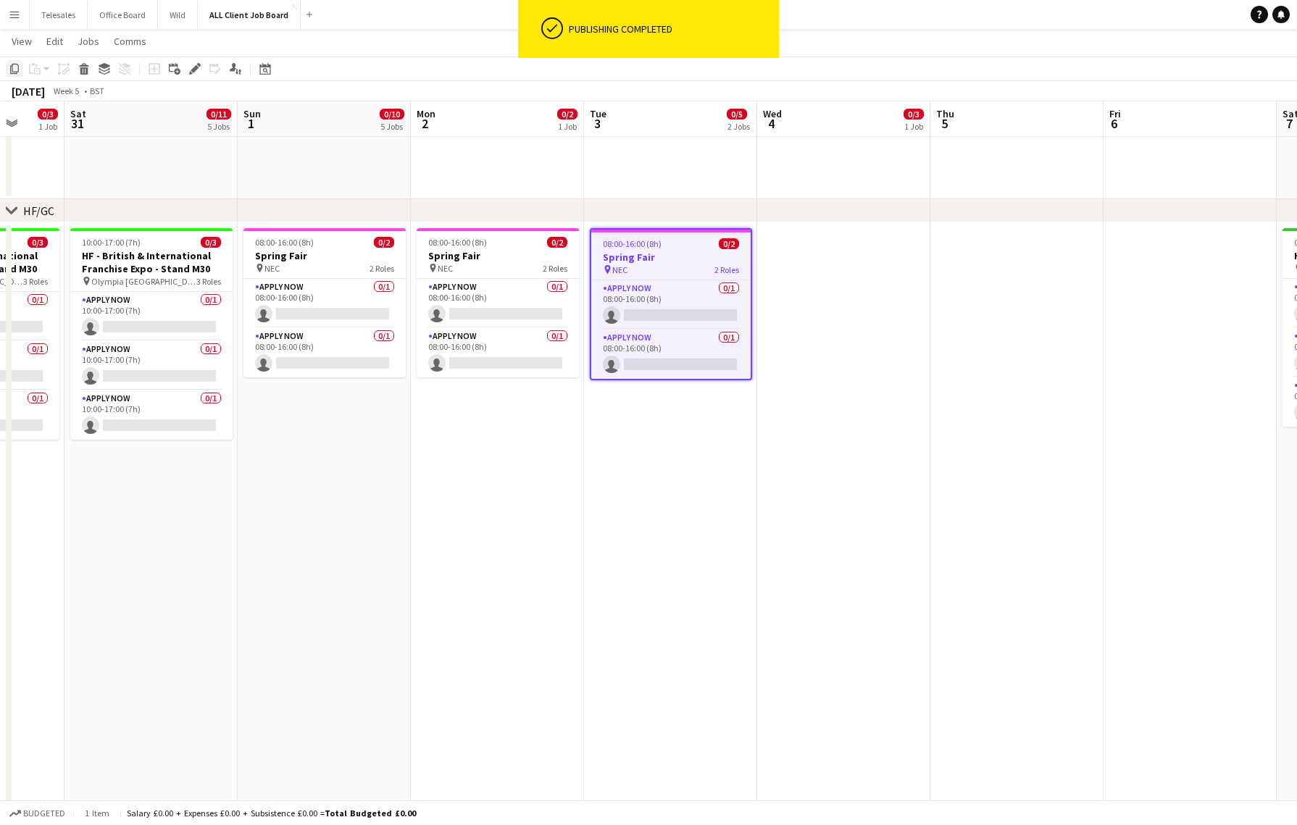
click at [15, 73] on icon at bounding box center [14, 69] width 9 height 10
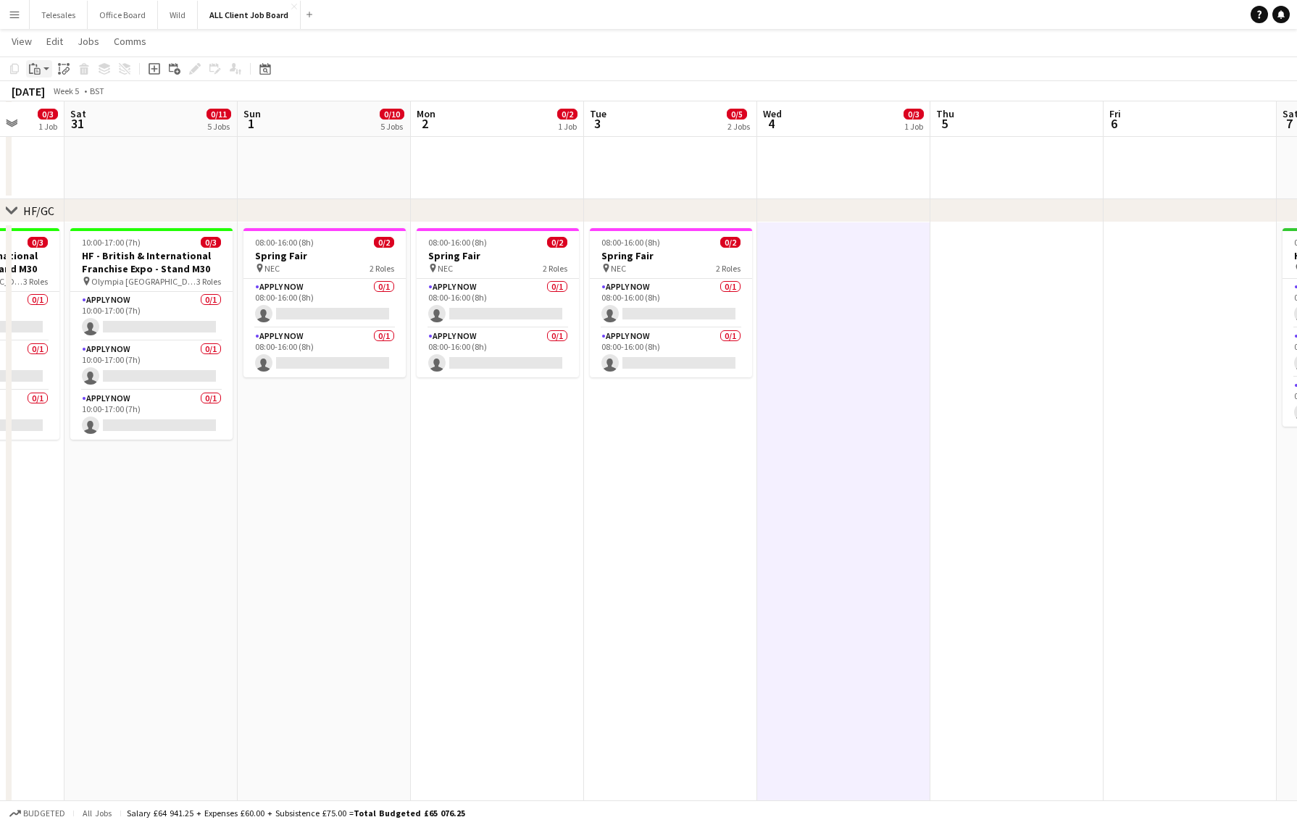
click at [39, 69] on icon at bounding box center [37, 71] width 7 height 7
click at [70, 117] on link "Paste with crew Command Shift V" at bounding box center [95, 121] width 115 height 13
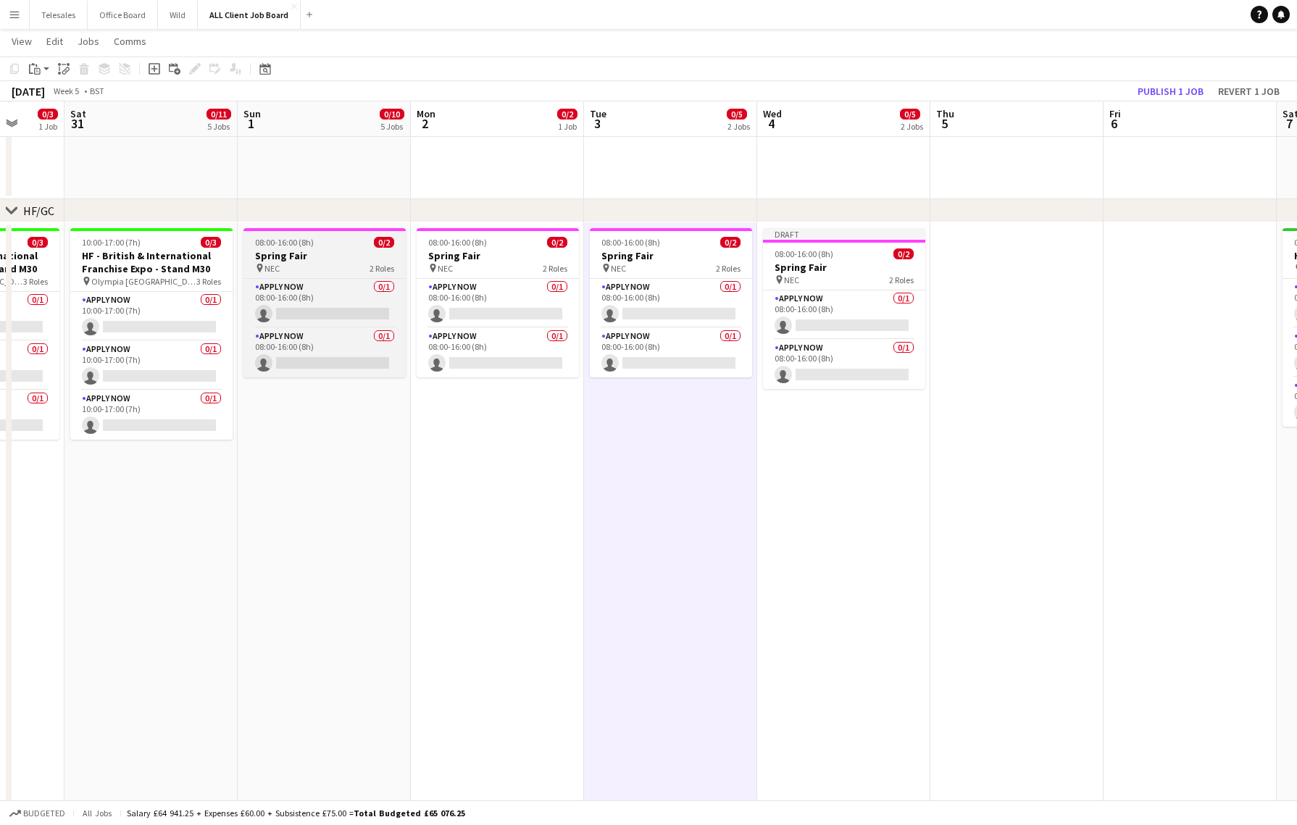
click at [328, 263] on div "pin NEC 2 Roles" at bounding box center [325, 268] width 162 height 12
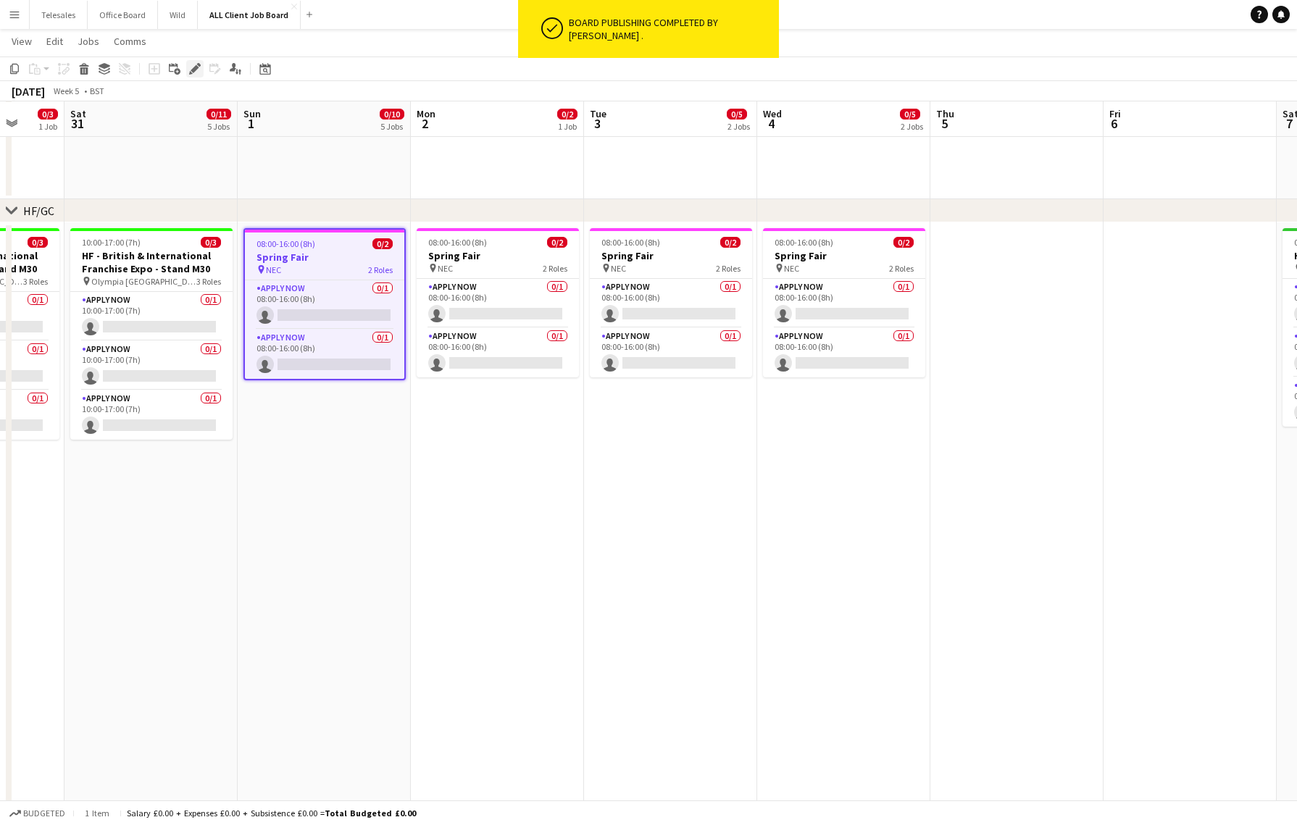
click at [195, 61] on div "Edit" at bounding box center [194, 68] width 17 height 17
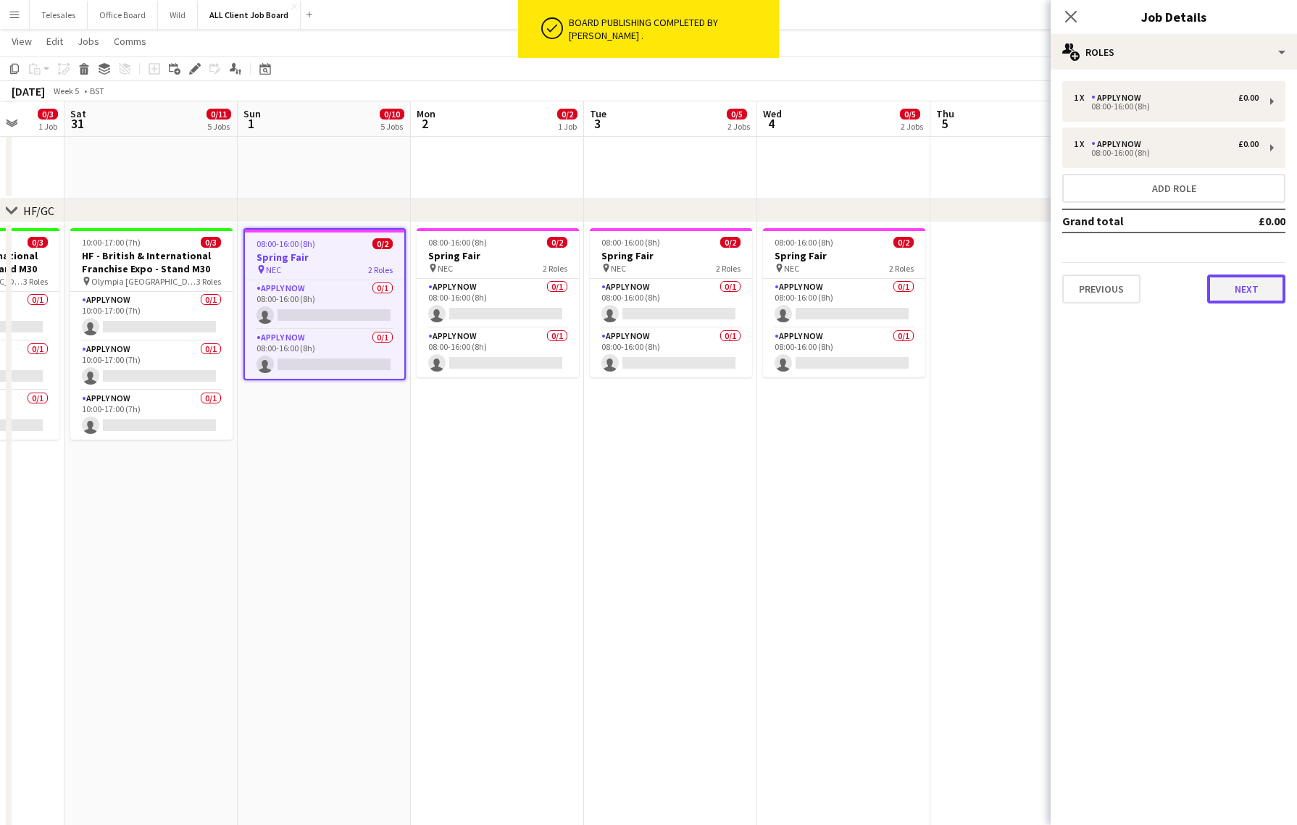
click at [1257, 279] on button "Next" at bounding box center [1246, 289] width 78 height 29
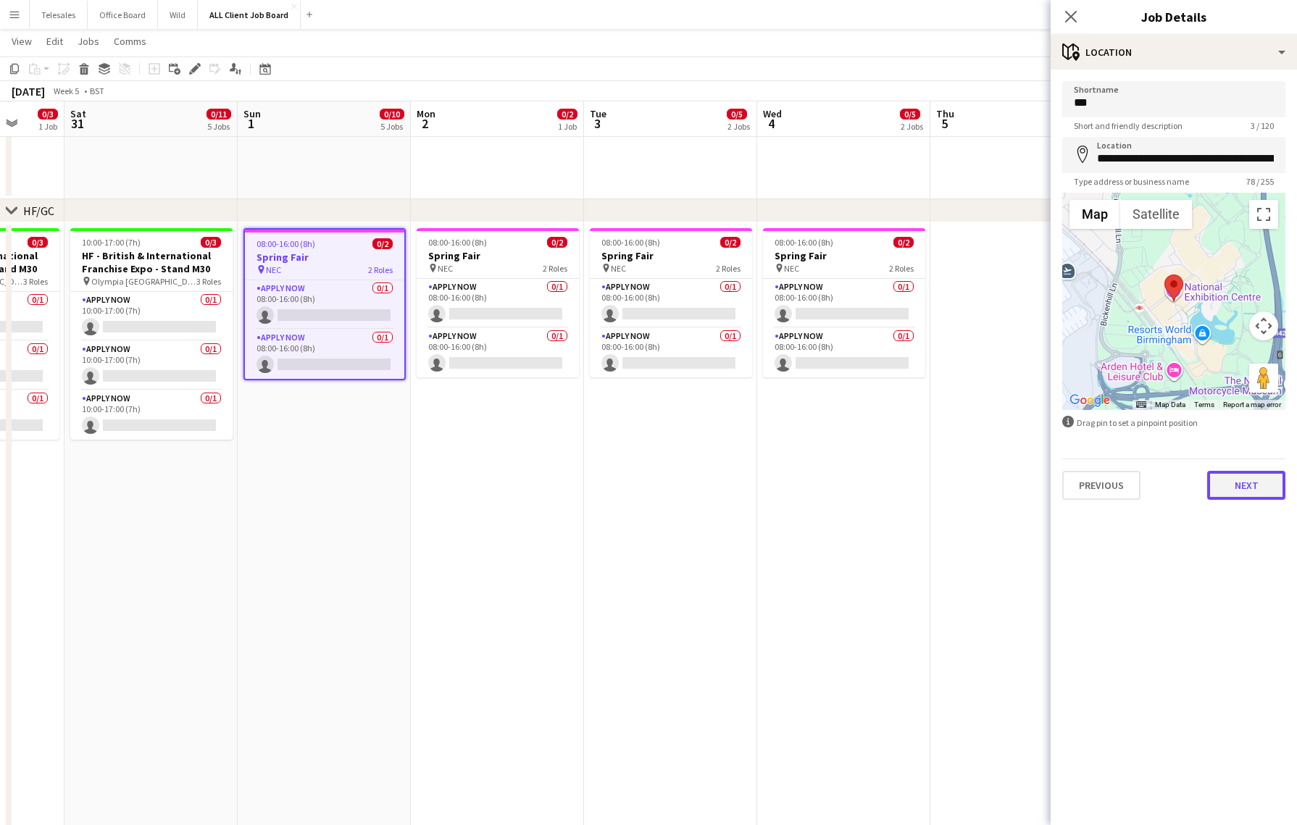
click at [1242, 486] on button "Next" at bounding box center [1246, 485] width 78 height 29
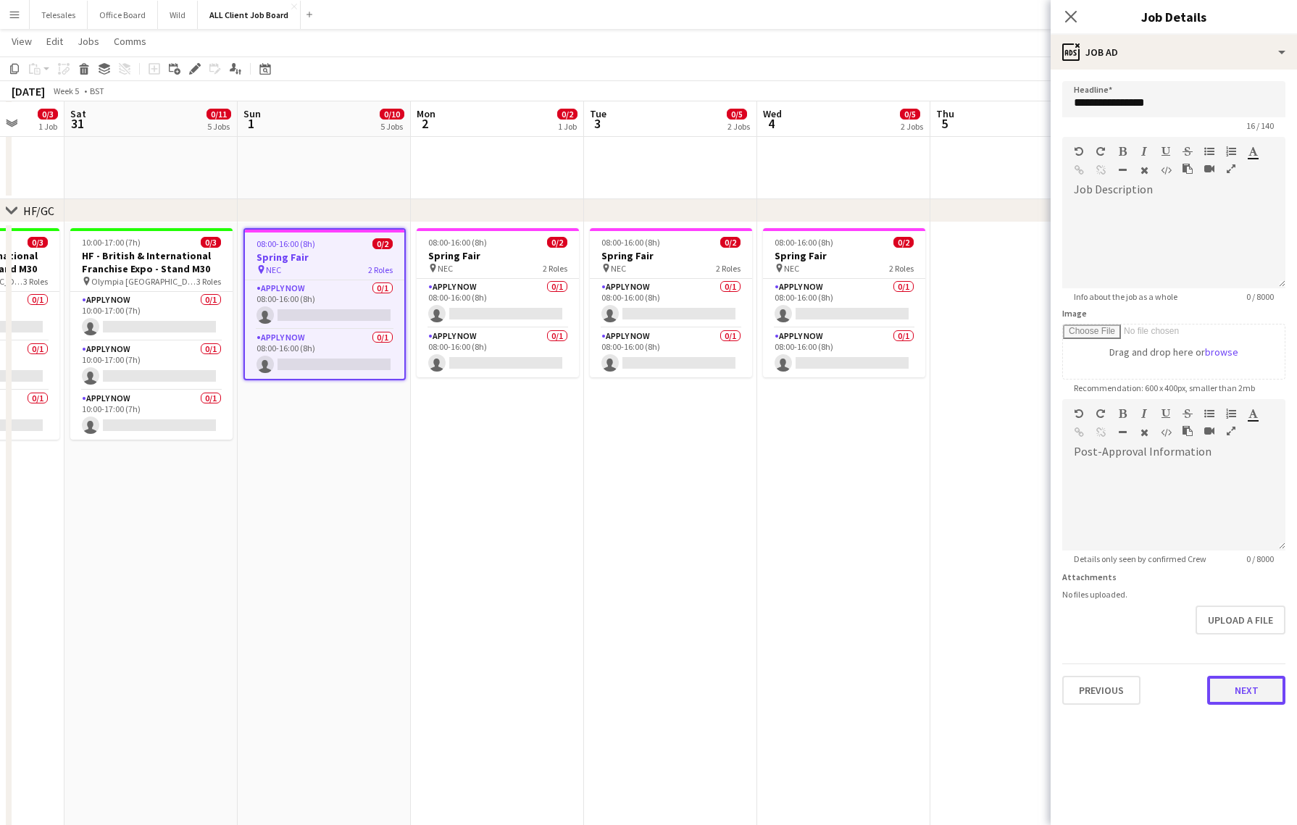
click at [1256, 686] on button "Next" at bounding box center [1246, 690] width 78 height 29
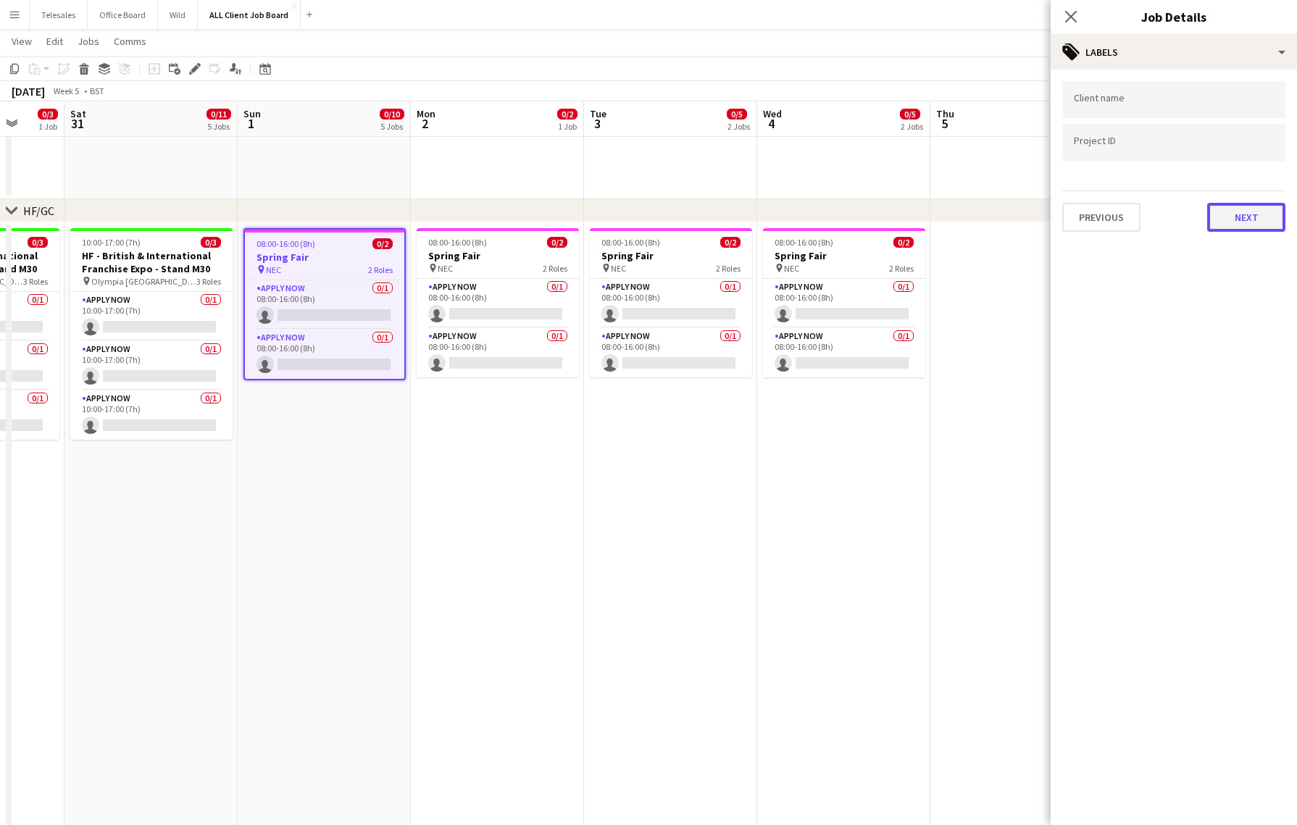
click at [1261, 212] on button "Next" at bounding box center [1246, 217] width 78 height 29
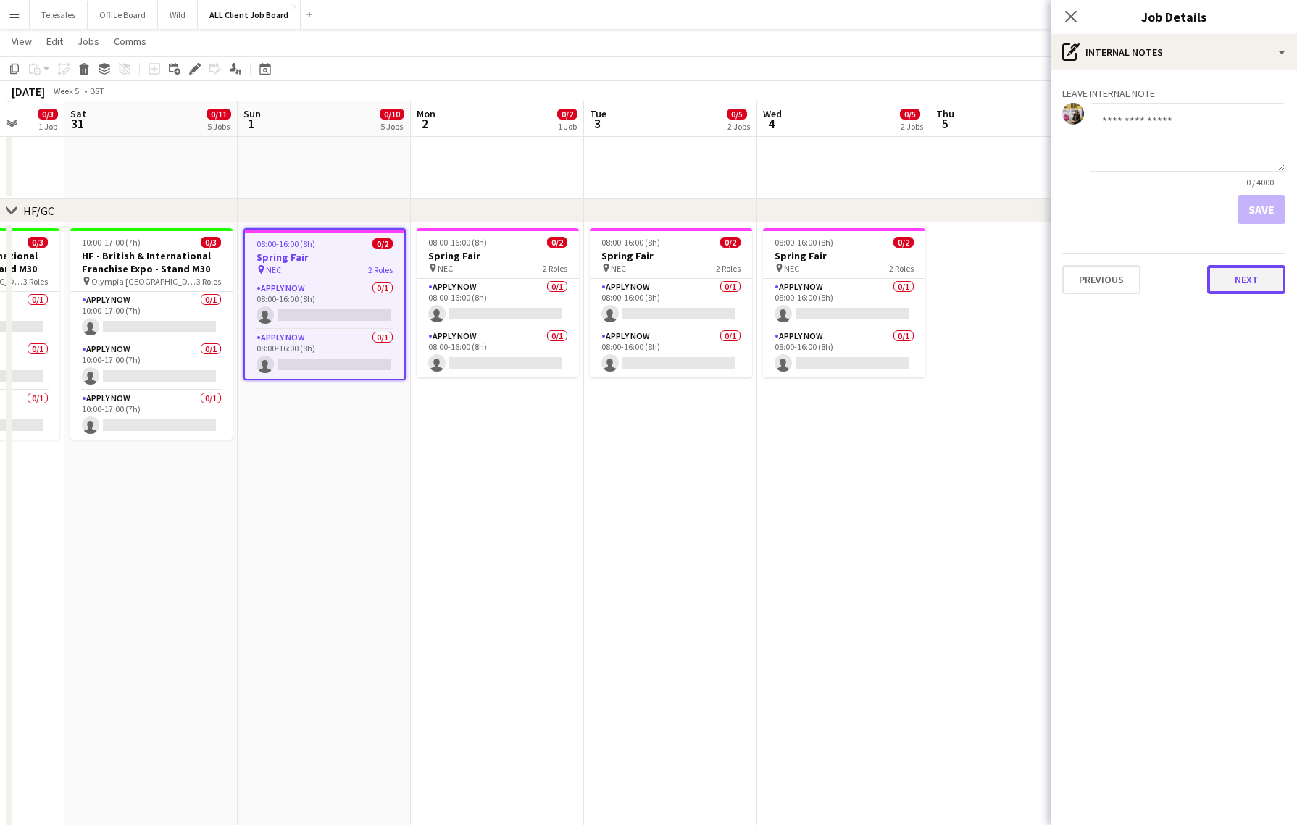
click at [1254, 283] on button "Next" at bounding box center [1246, 279] width 78 height 29
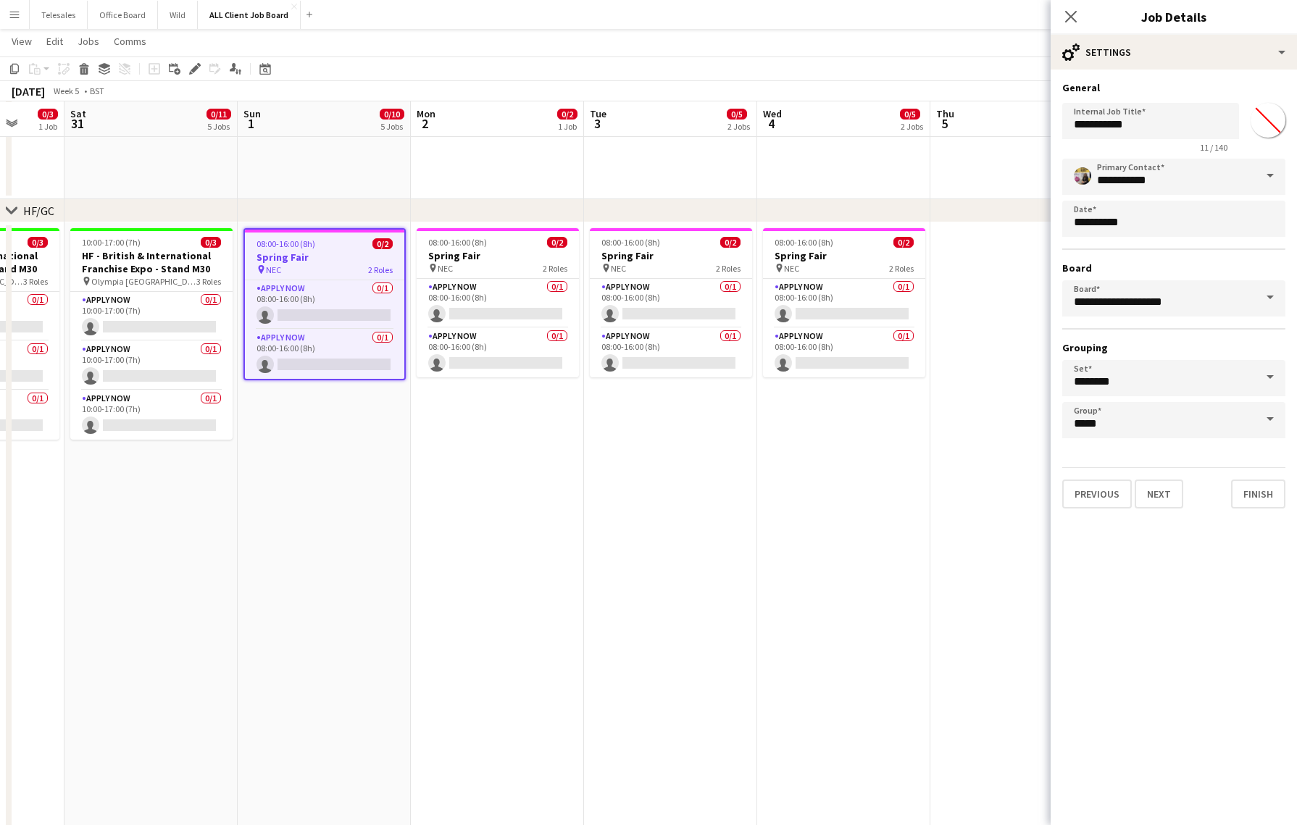
click at [1267, 112] on input "*******" at bounding box center [1268, 120] width 52 height 52
type input "*******"
click at [1247, 491] on button "Finish" at bounding box center [1258, 494] width 54 height 29
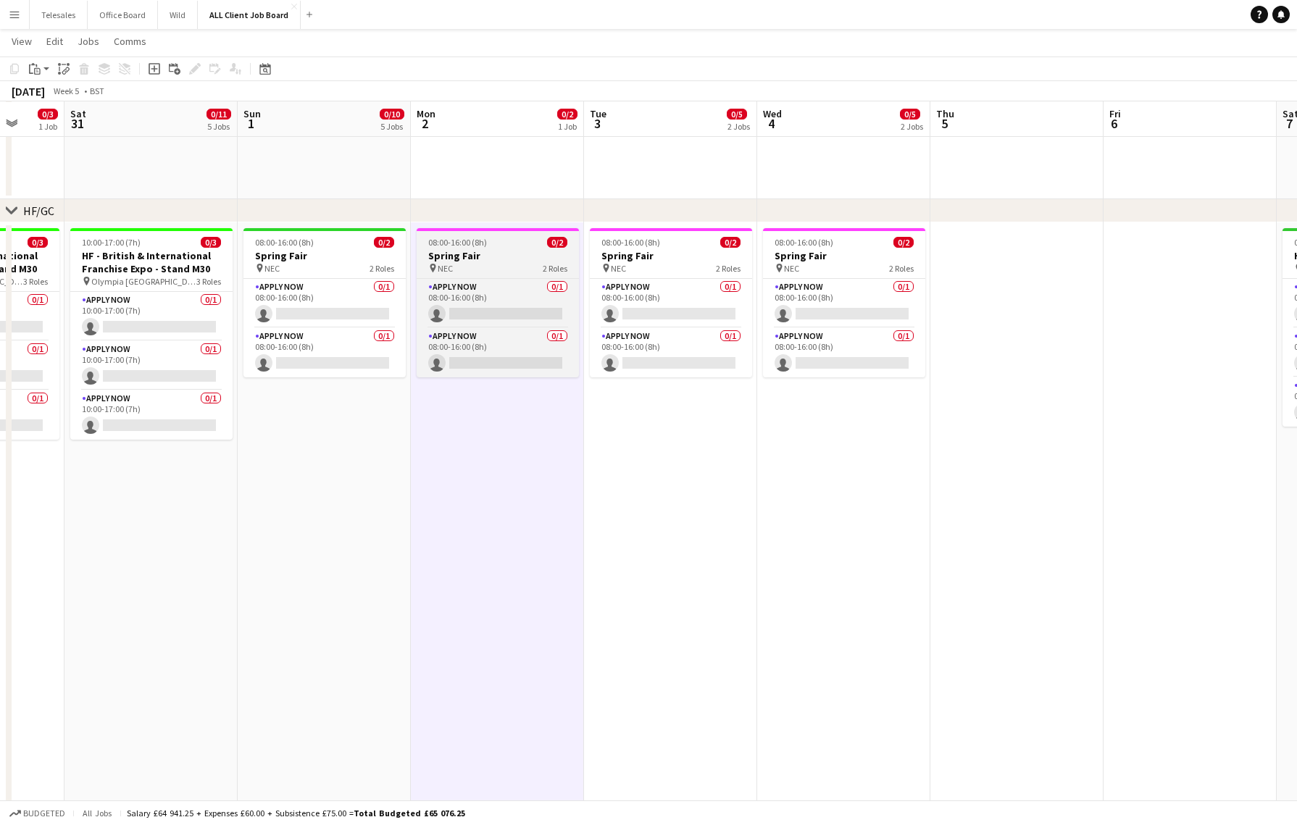
click at [488, 257] on h3 "Spring Fair" at bounding box center [498, 255] width 162 height 13
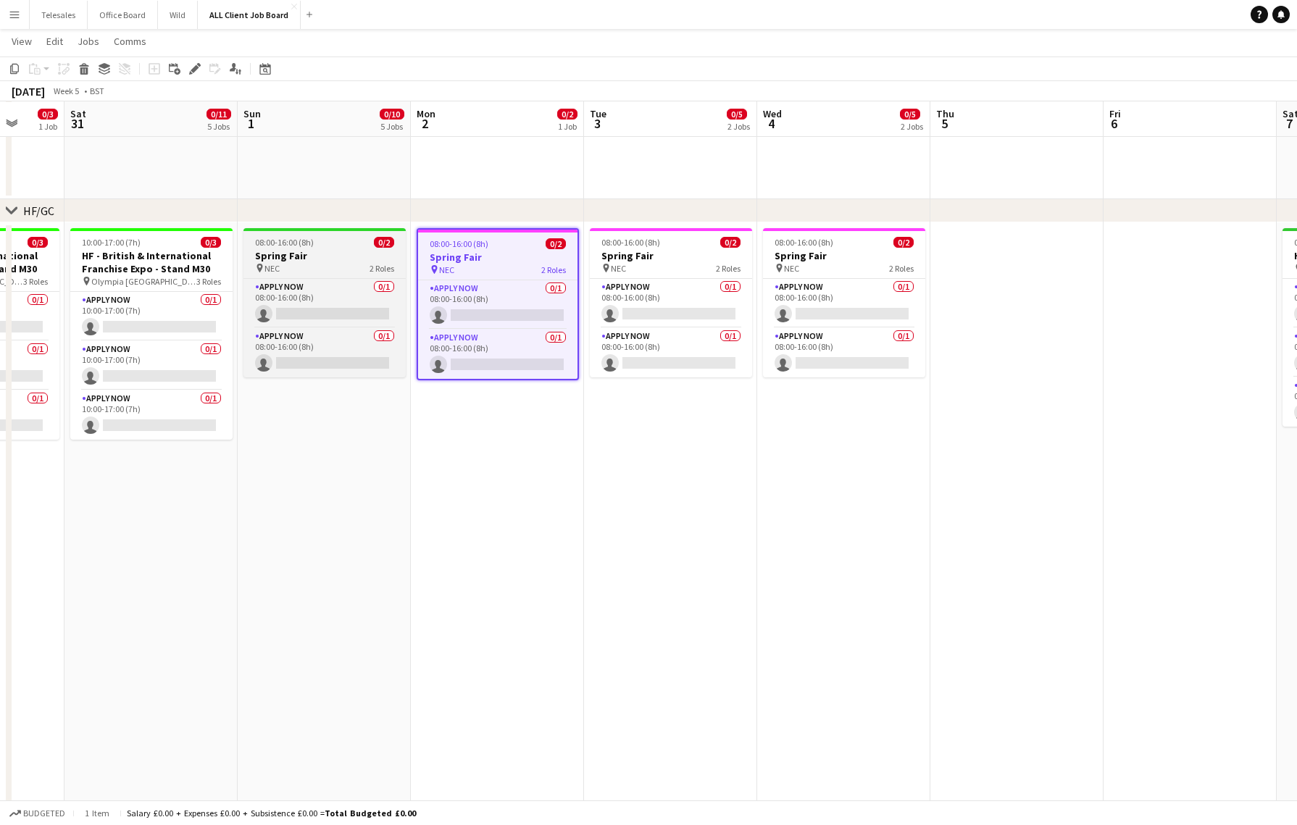
click at [340, 260] on h3 "Spring Fair" at bounding box center [325, 255] width 162 height 13
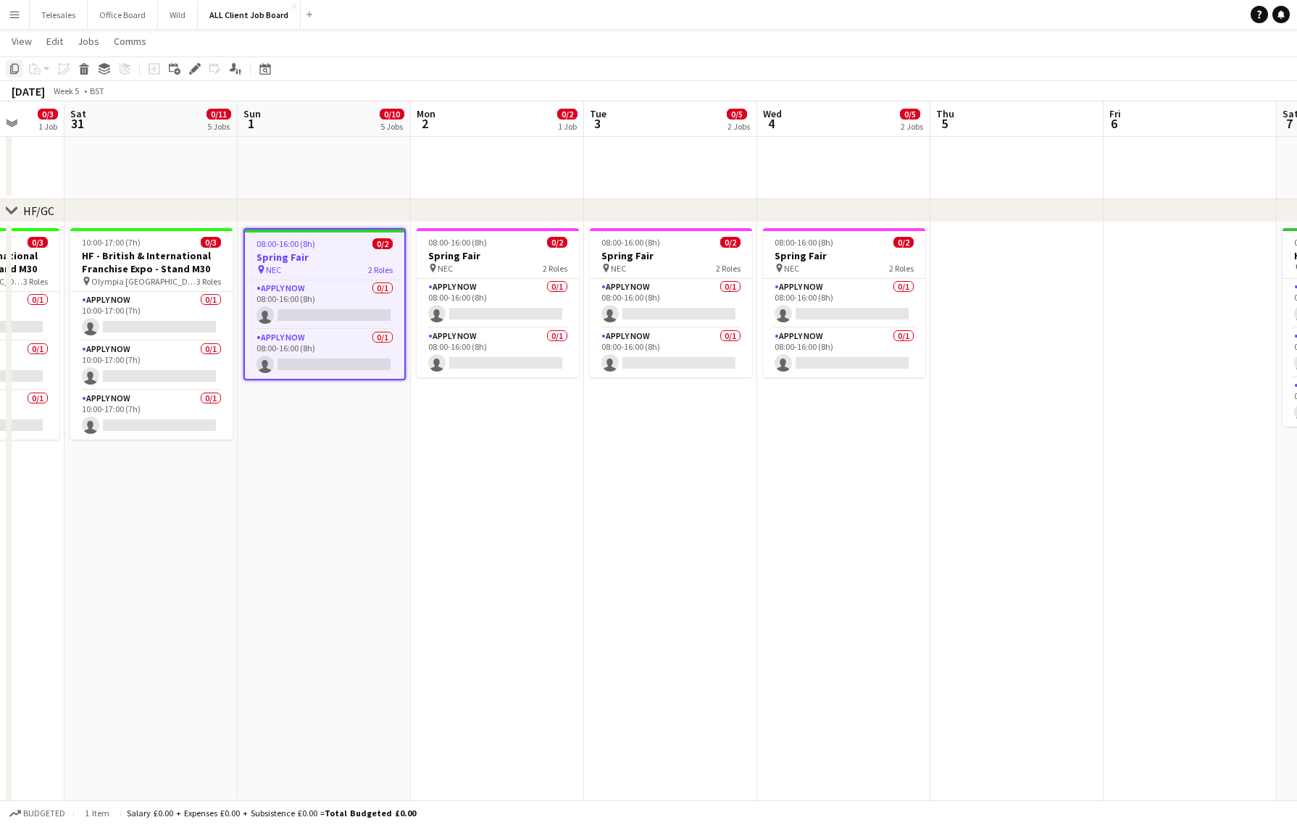
click at [13, 72] on icon "Copy" at bounding box center [15, 69] width 12 height 12
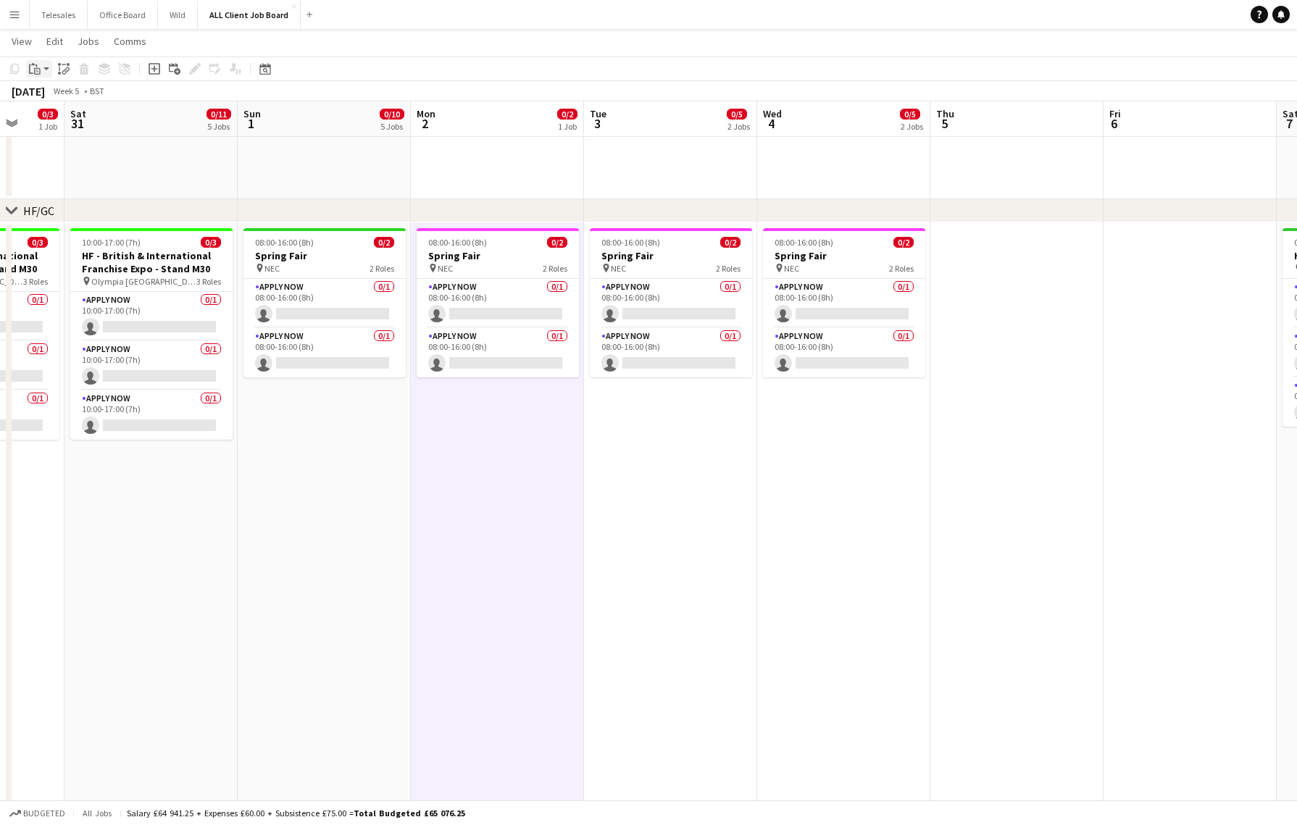
click at [42, 70] on div "Paste" at bounding box center [34, 68] width 17 height 17
click at [65, 122] on link "Paste with crew Command Shift V" at bounding box center [95, 121] width 115 height 13
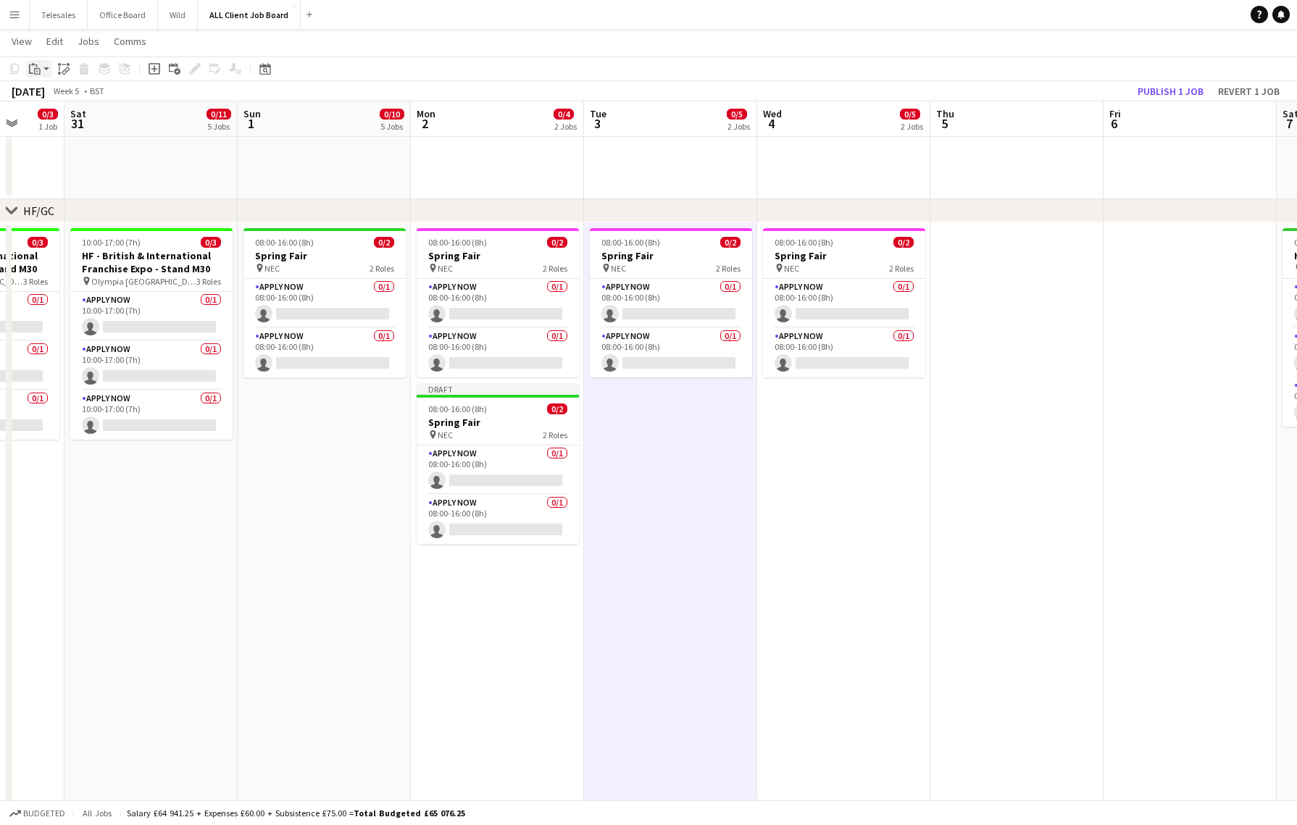
click at [36, 72] on icon at bounding box center [37, 72] width 3 height 1
click at [80, 117] on link "Paste with crew Command Shift V" at bounding box center [95, 121] width 115 height 13
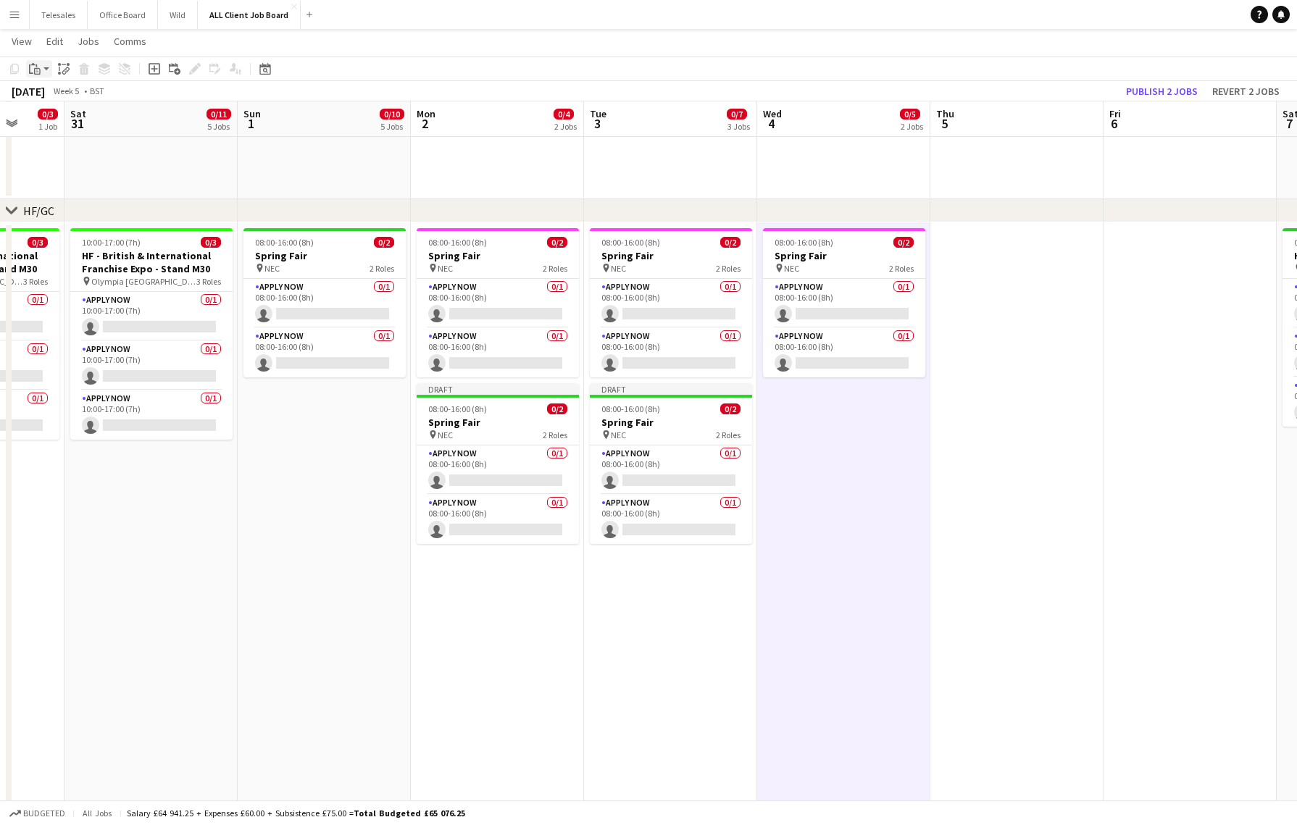
click at [41, 65] on div "Paste" at bounding box center [34, 68] width 17 height 17
click at [73, 123] on link "Paste with crew Command Shift V" at bounding box center [95, 121] width 115 height 13
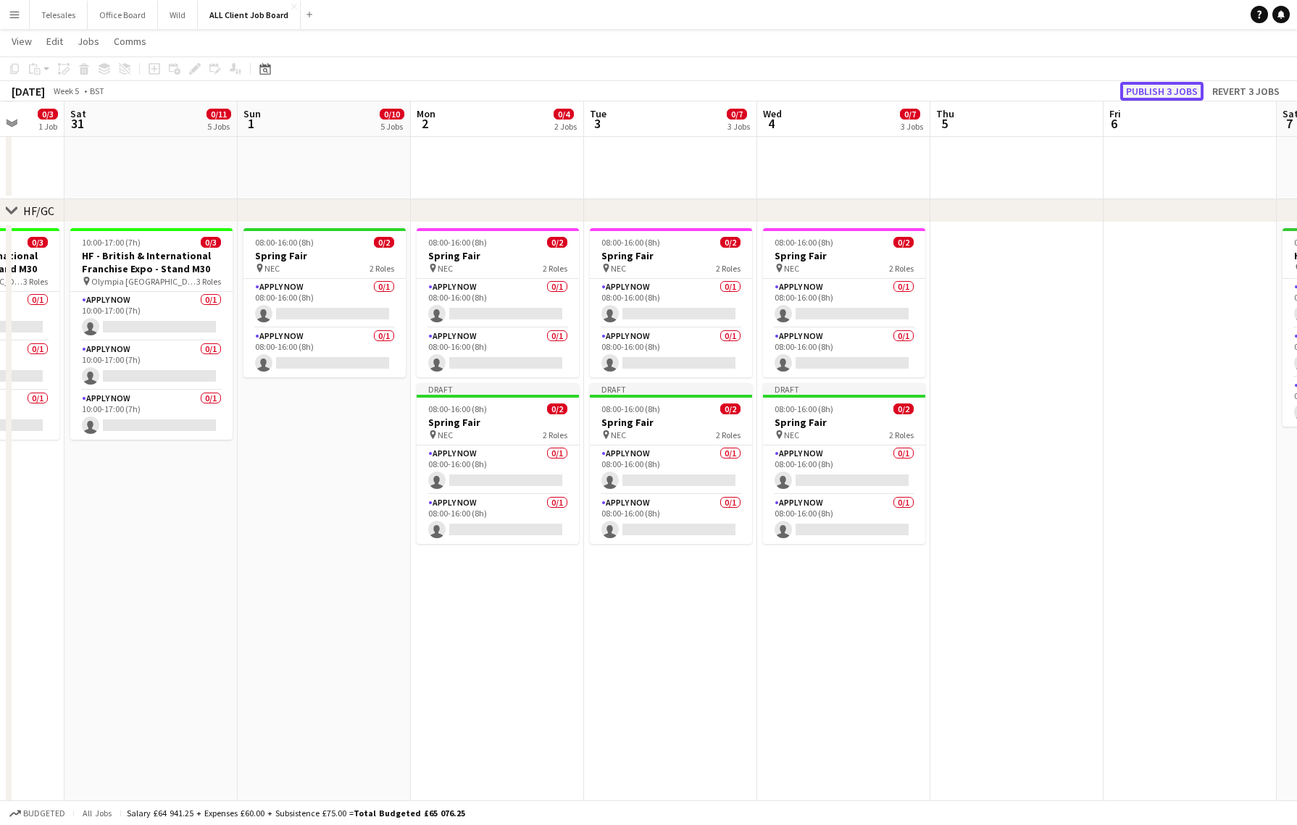
click at [1165, 88] on button "Publish 3 jobs" at bounding box center [1161, 91] width 83 height 19
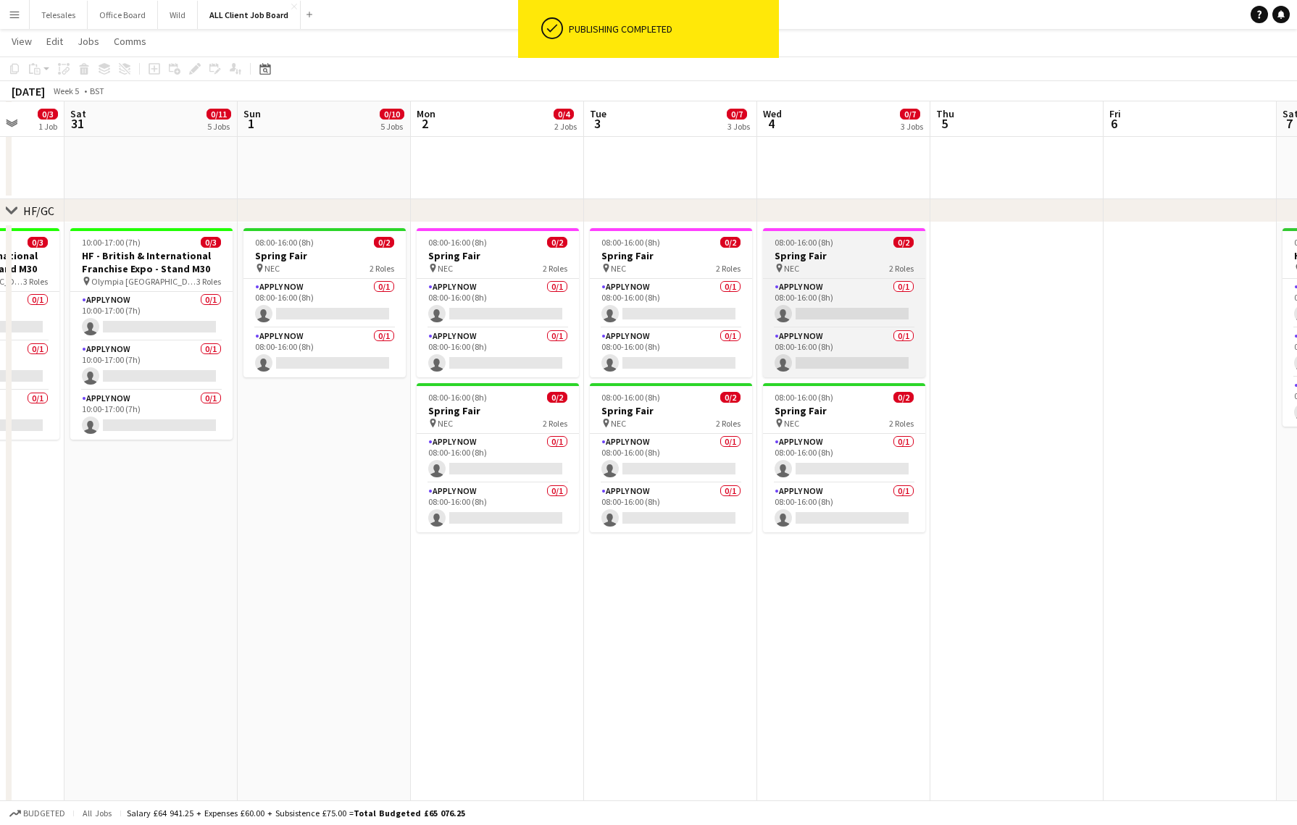
click at [831, 254] on h3 "Spring Fair" at bounding box center [844, 255] width 162 height 13
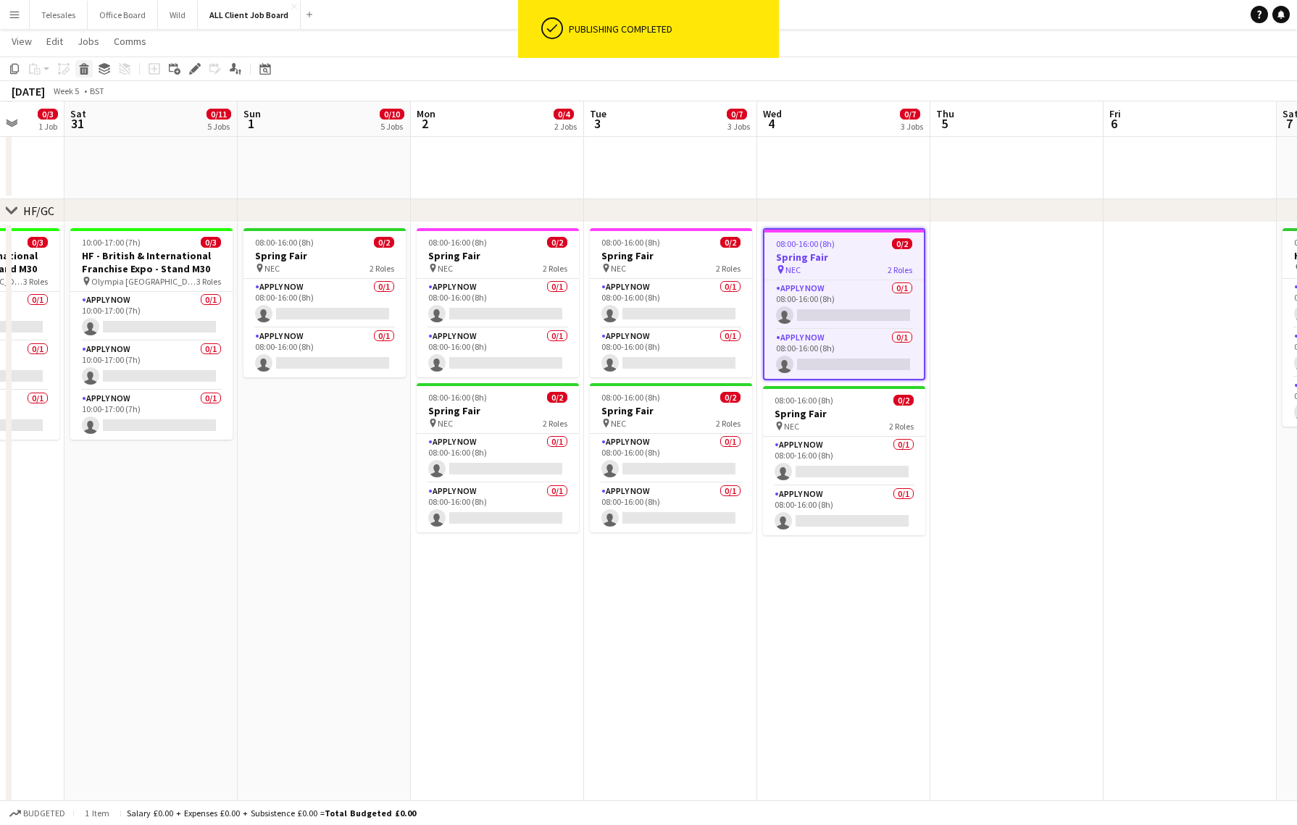
click at [80, 70] on icon at bounding box center [84, 70] width 8 height 7
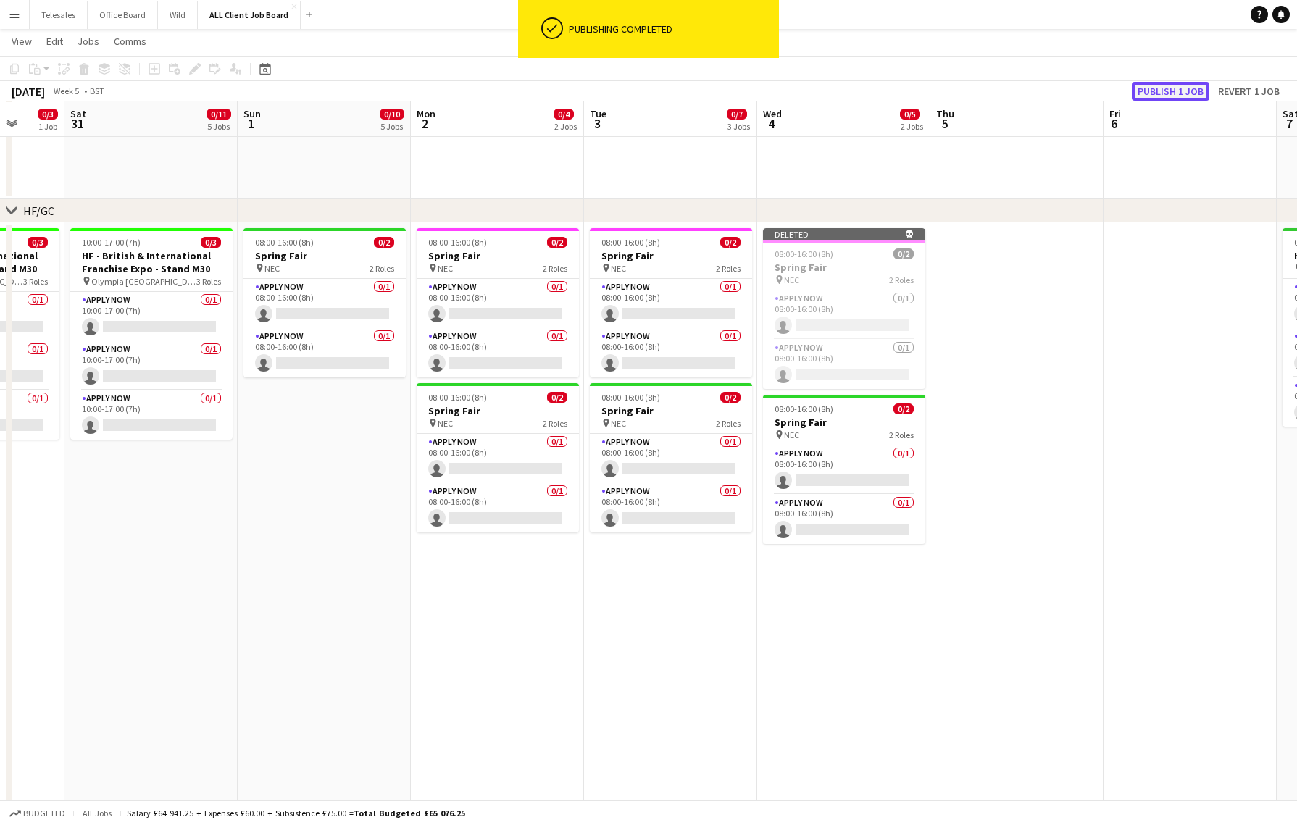
click at [1166, 83] on button "Publish 1 job" at bounding box center [1171, 91] width 78 height 19
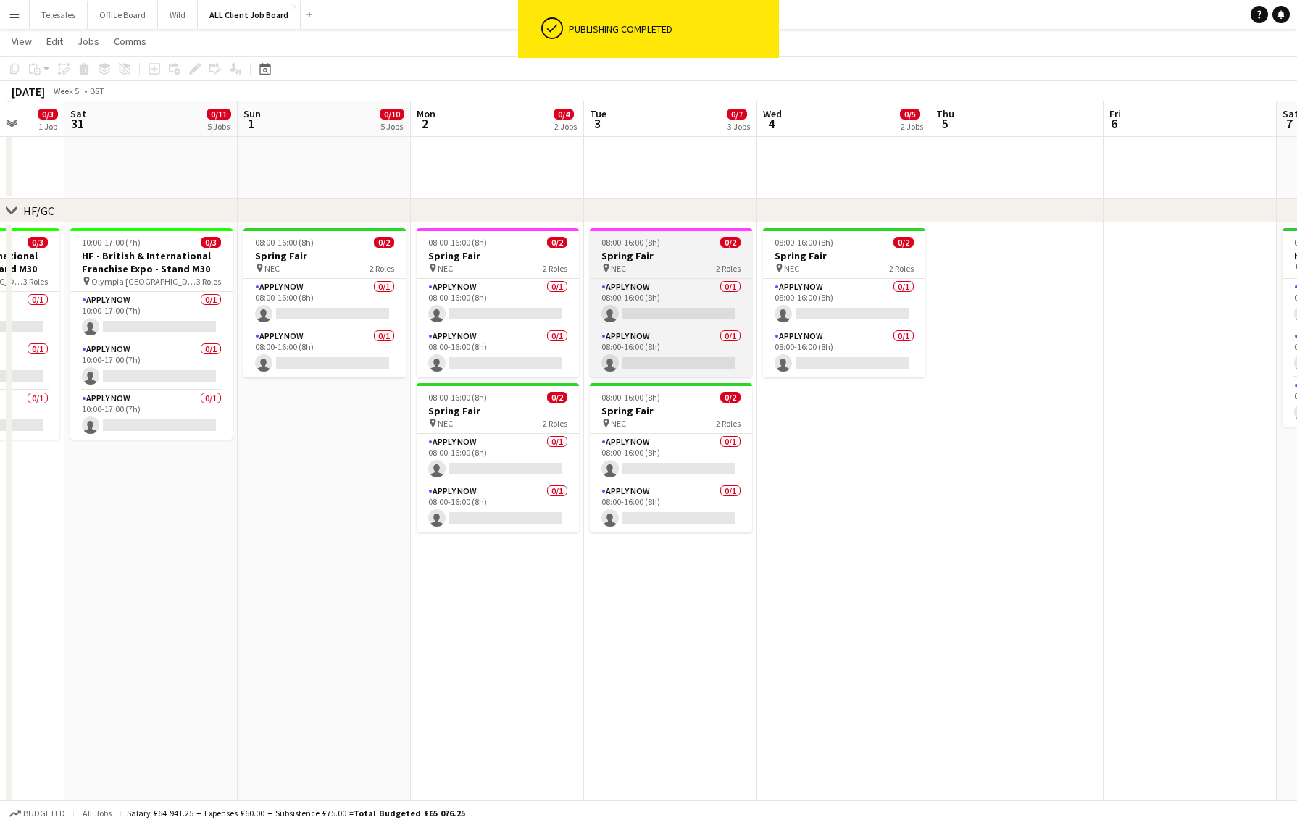
click at [689, 276] on app-job-card "08:00-16:00 (8h) 0/2 Spring Fair pin NEC 2 Roles APPLY NOW 0/1 08:00-16:00 (8h)…" at bounding box center [671, 302] width 162 height 149
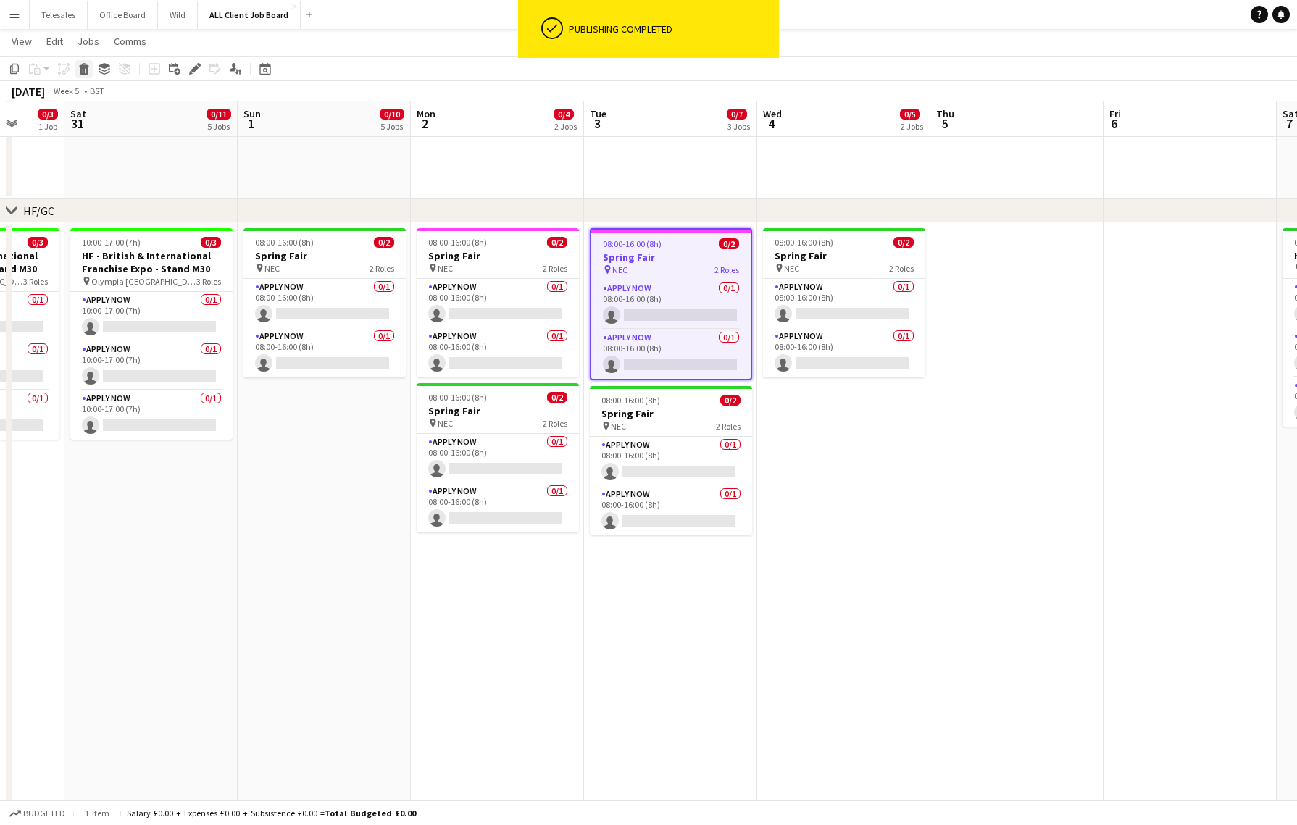
click at [83, 65] on icon at bounding box center [83, 65] width 9 height 4
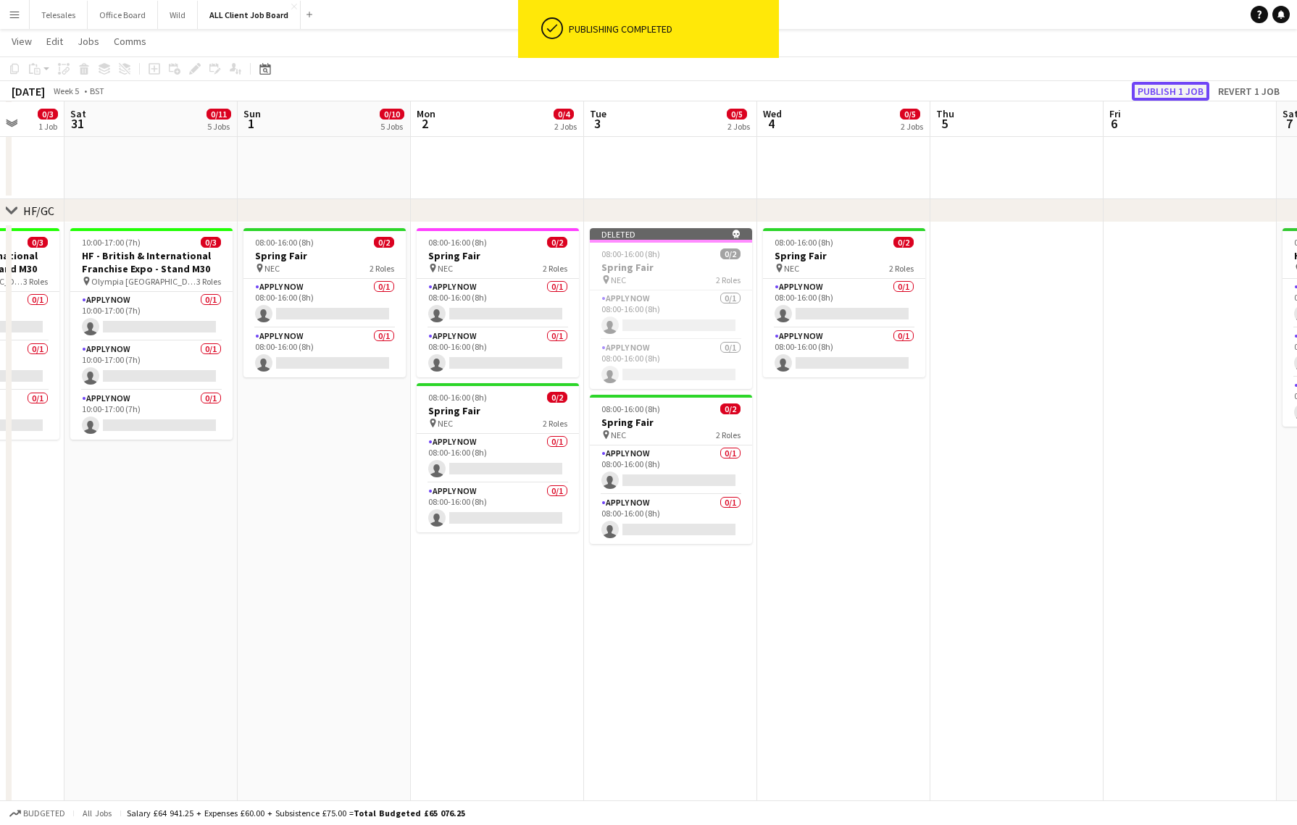
click at [1166, 87] on button "Publish 1 job" at bounding box center [1171, 91] width 78 height 19
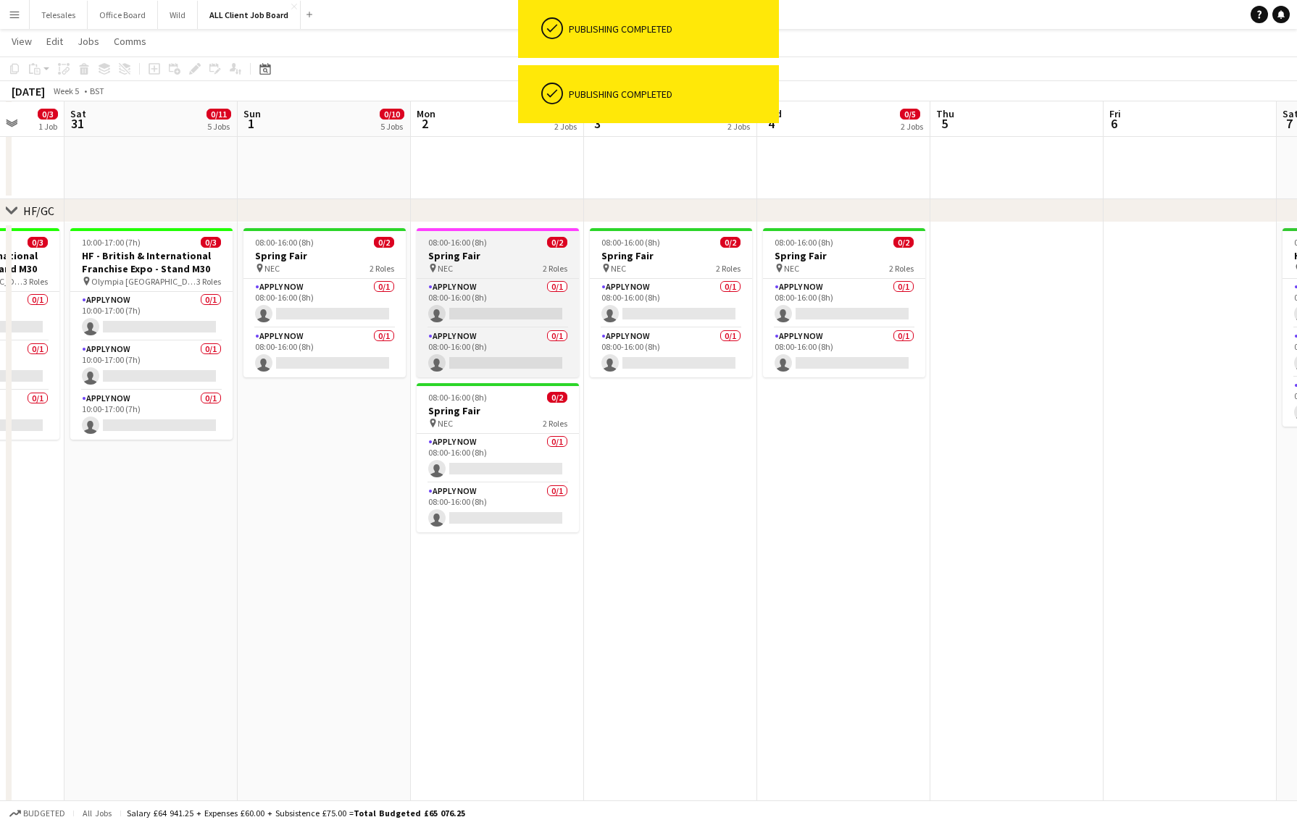
click at [478, 254] on h3 "Spring Fair" at bounding box center [498, 255] width 162 height 13
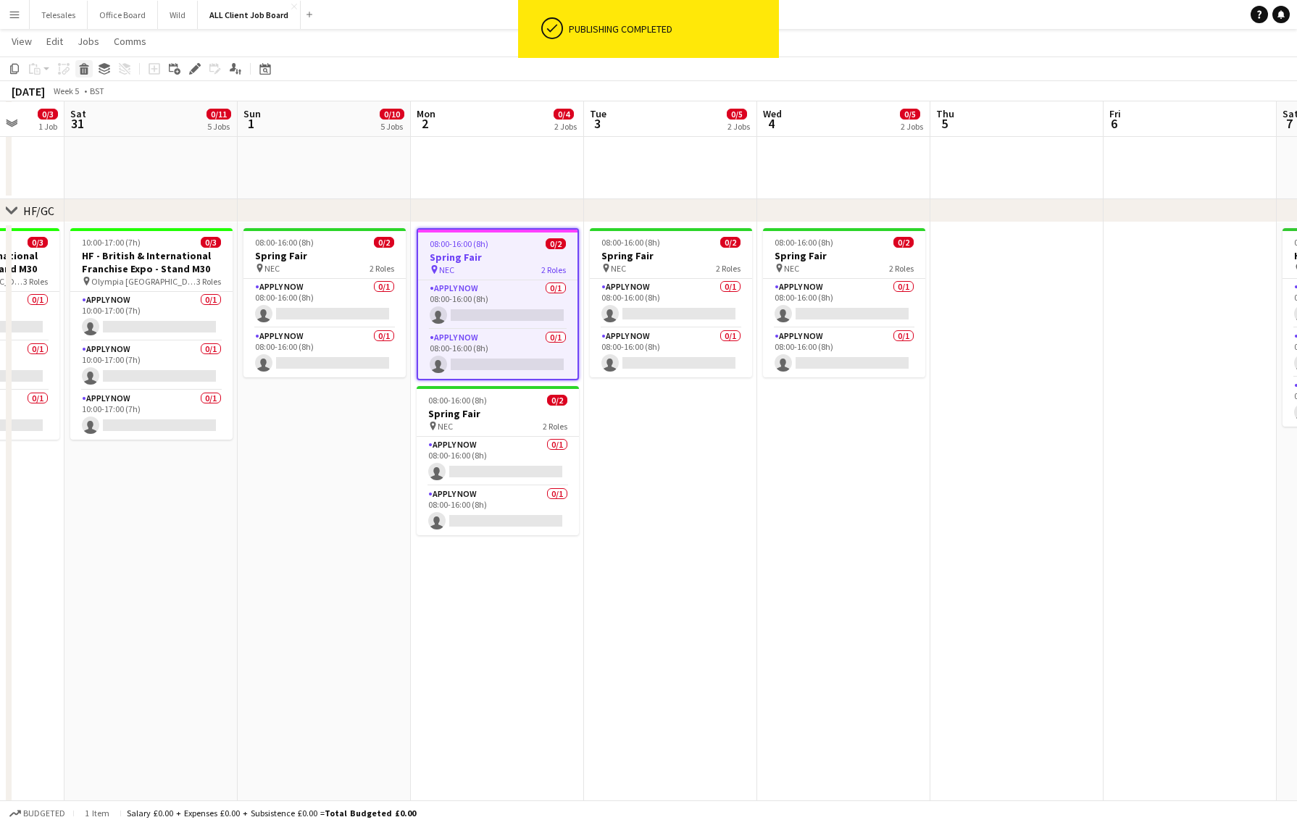
click at [82, 70] on icon "Delete" at bounding box center [84, 69] width 12 height 12
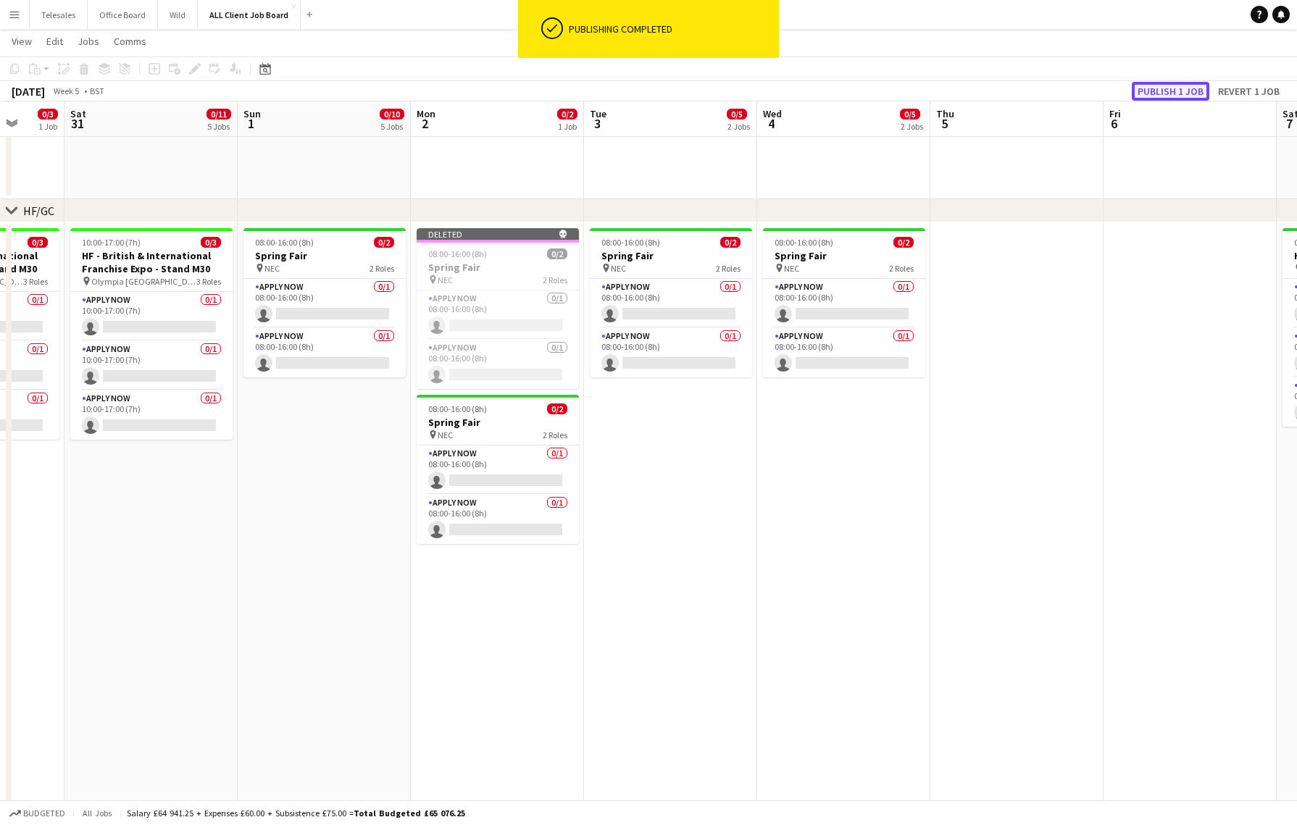
click at [1187, 91] on button "Publish 1 job" at bounding box center [1171, 91] width 78 height 19
